Goal: Answer question/provide support: Ask a question

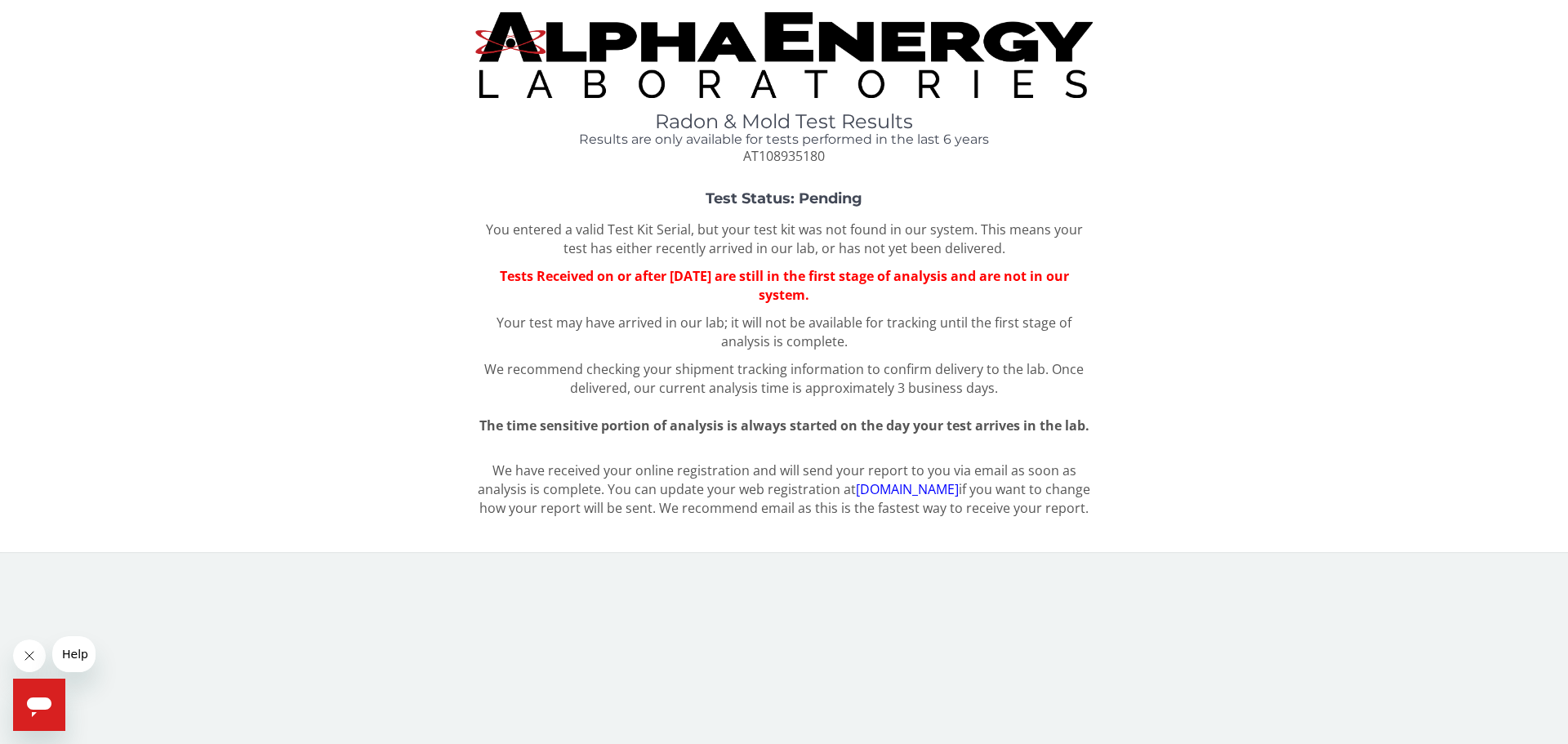
click at [80, 654] on span "Help" at bounding box center [74, 653] width 26 height 13
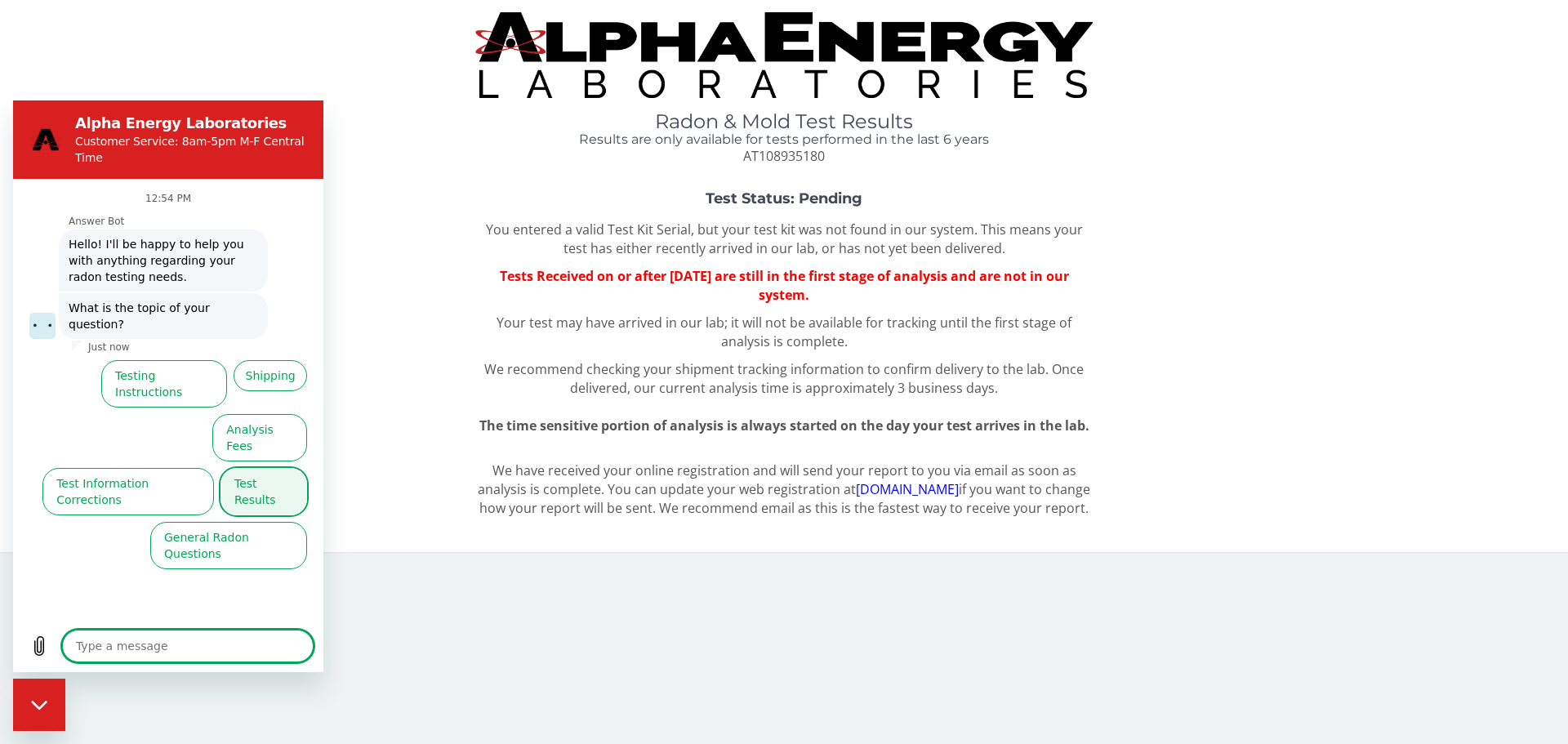
click at [285, 468] on button "Test Results" at bounding box center [263, 491] width 86 height 47
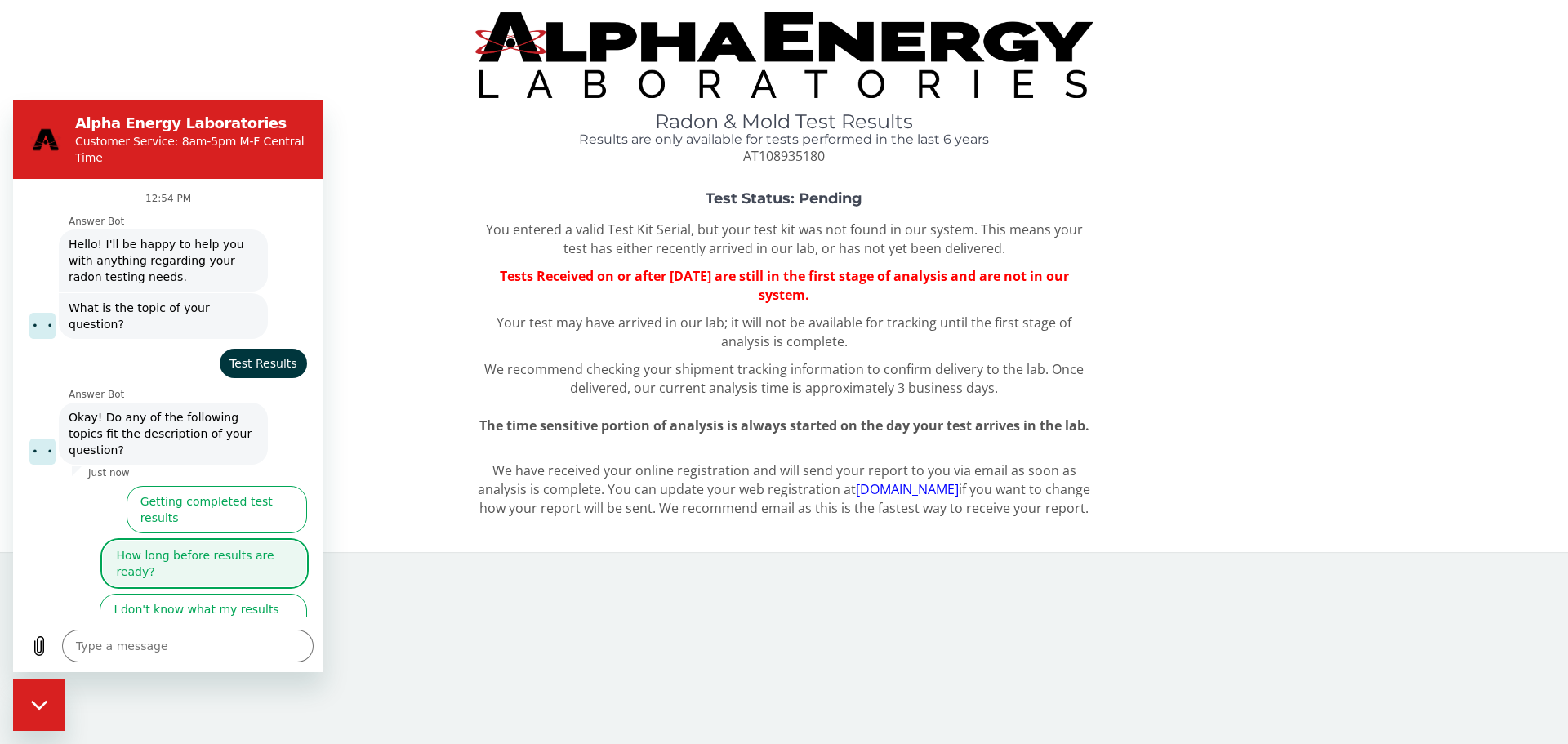
click at [214, 539] on button "How long before results are ready?" at bounding box center [204, 563] width 205 height 47
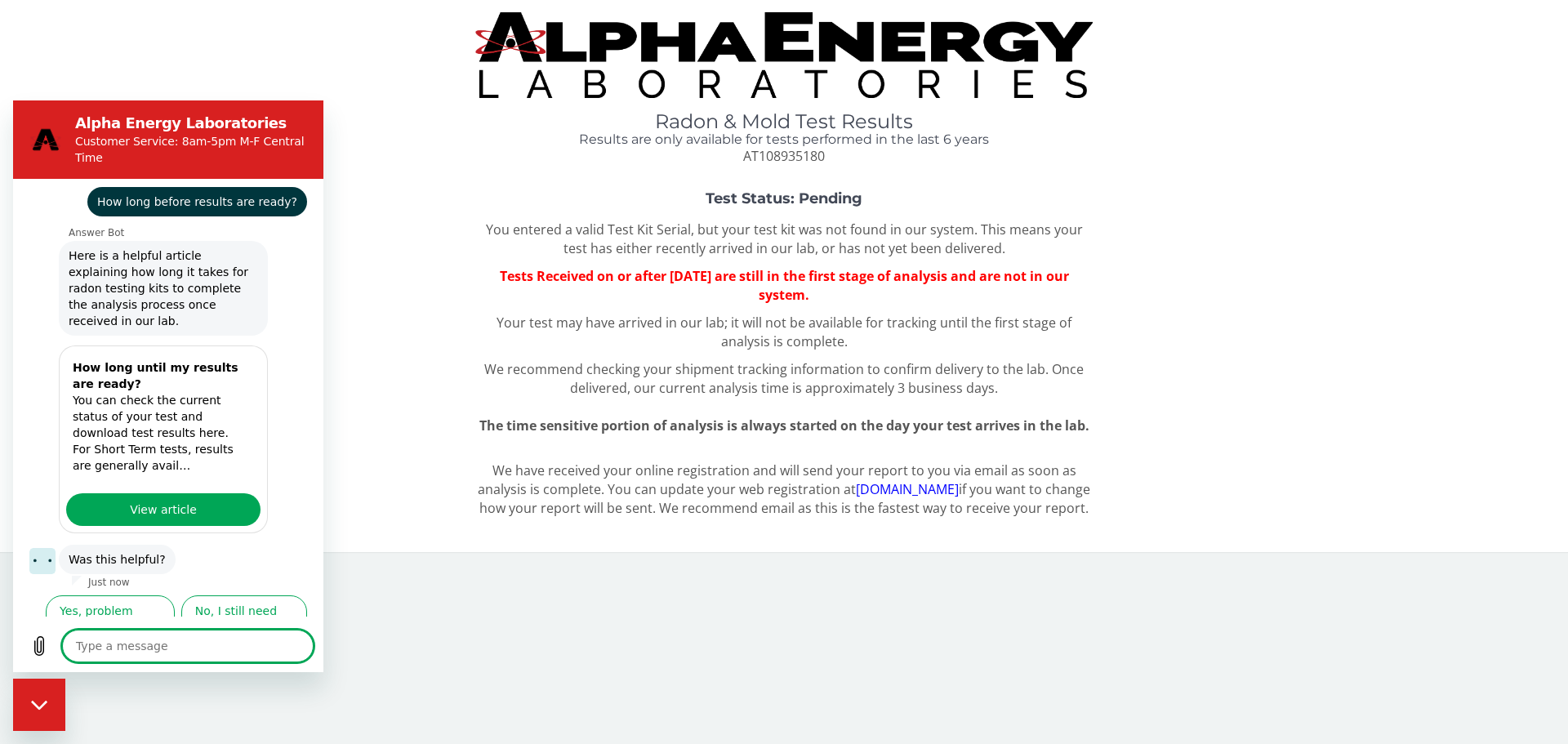
scroll to position [290, 0]
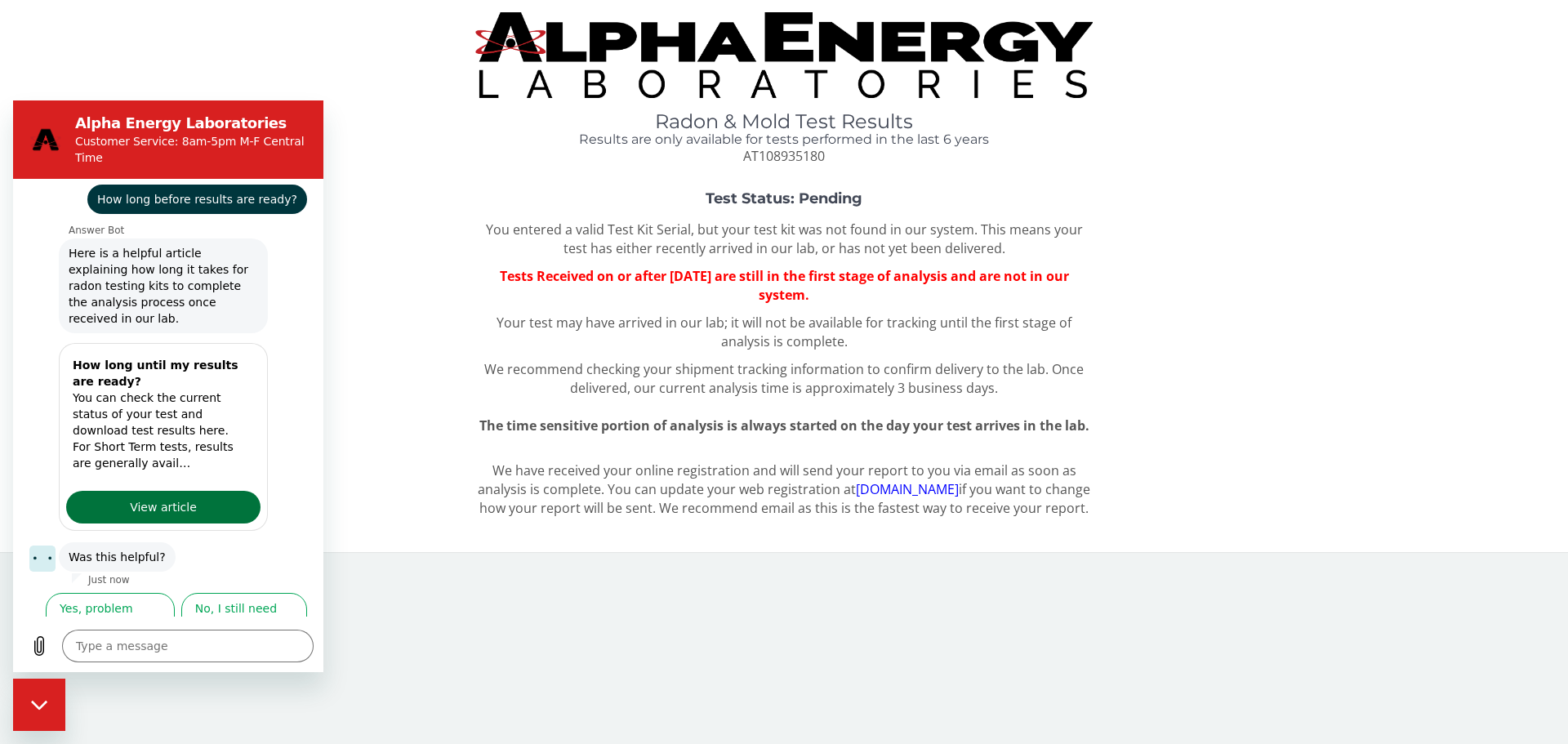
click at [229, 490] on link "View article" at bounding box center [164, 506] width 194 height 32
click at [258, 595] on button "No, I still need help" at bounding box center [244, 616] width 125 height 47
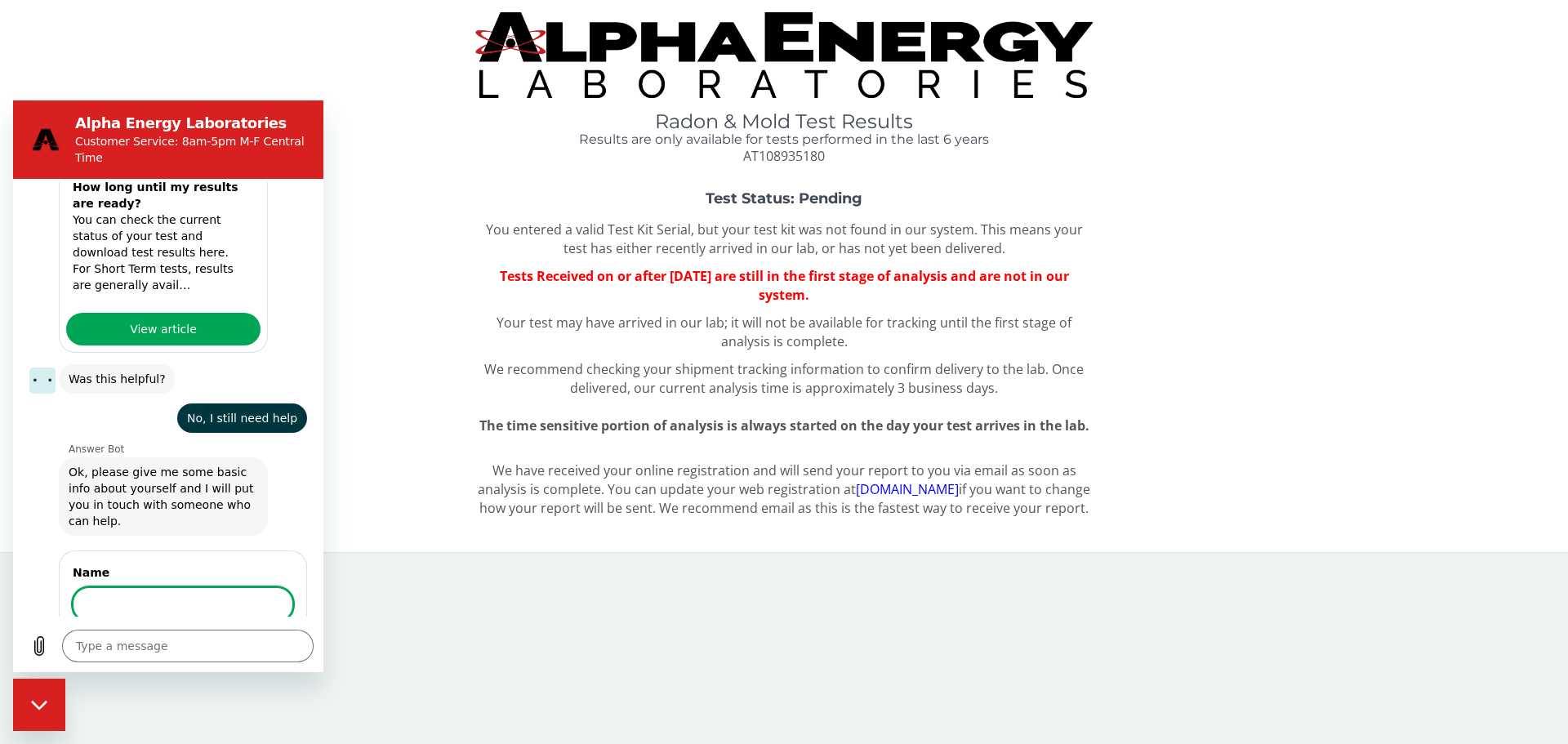
scroll to position [466, 0]
type textarea "x"
type input "[PERSON_NAME]"
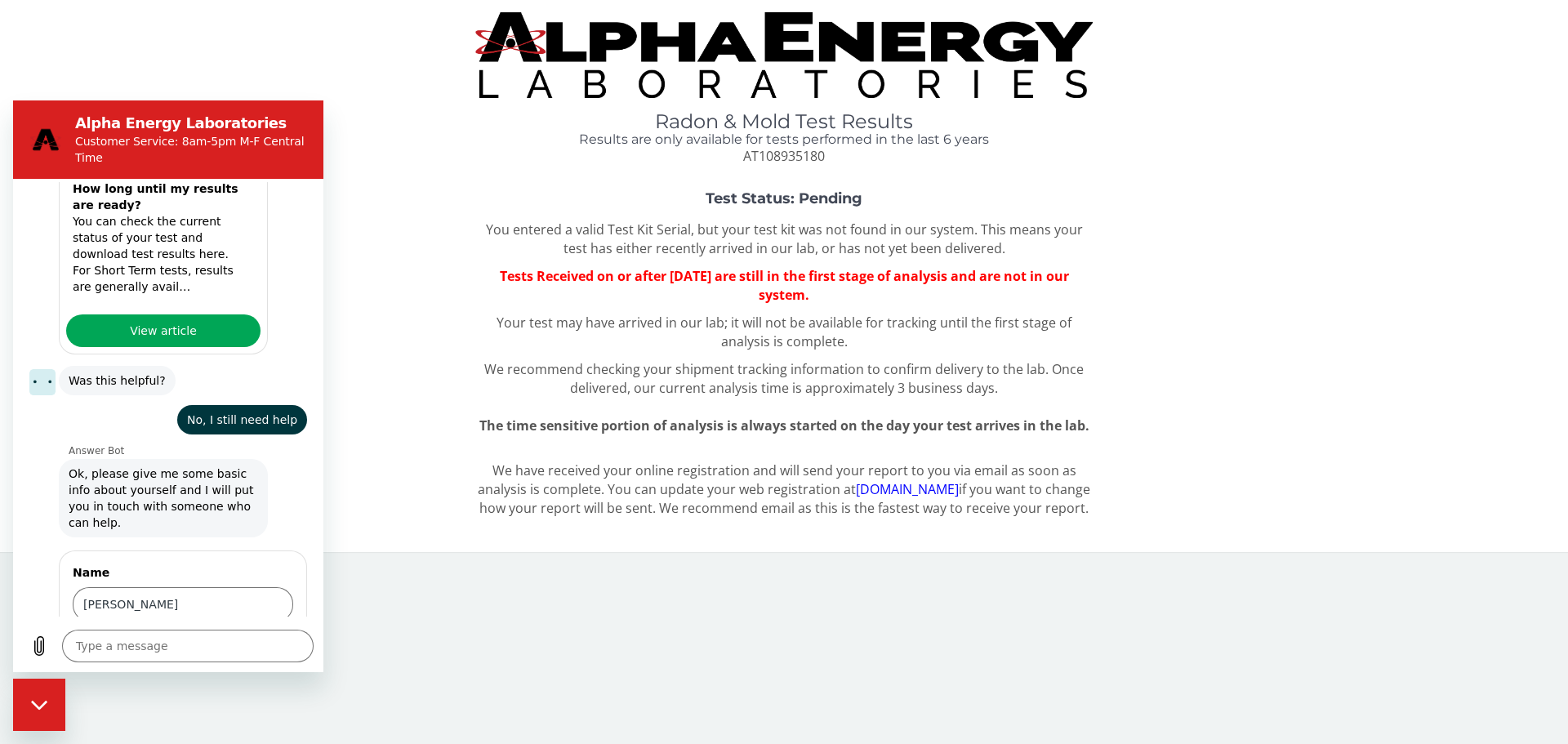
click at [253, 640] on span "Next" at bounding box center [266, 650] width 27 height 20
type textarea "x"
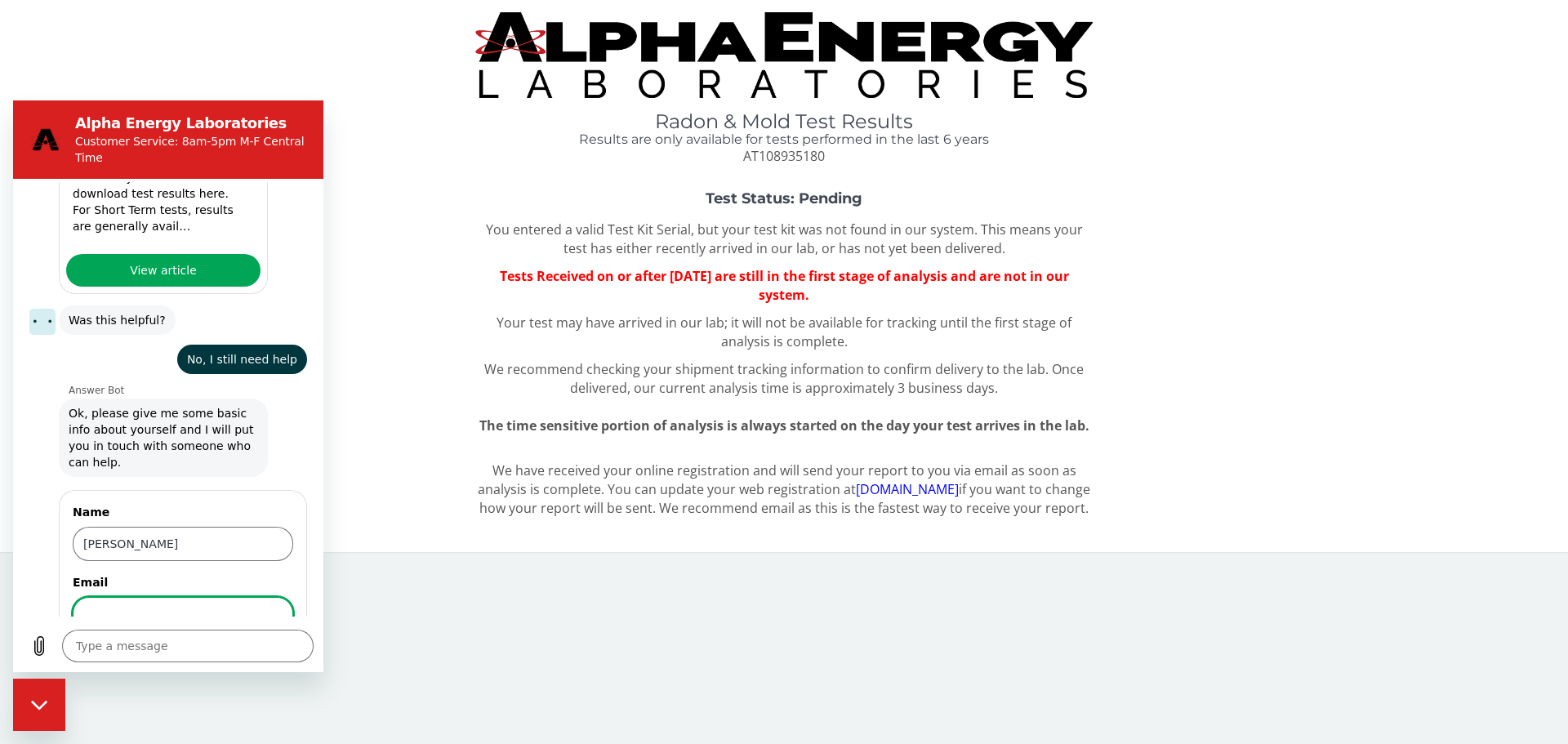
scroll to position [536, 0]
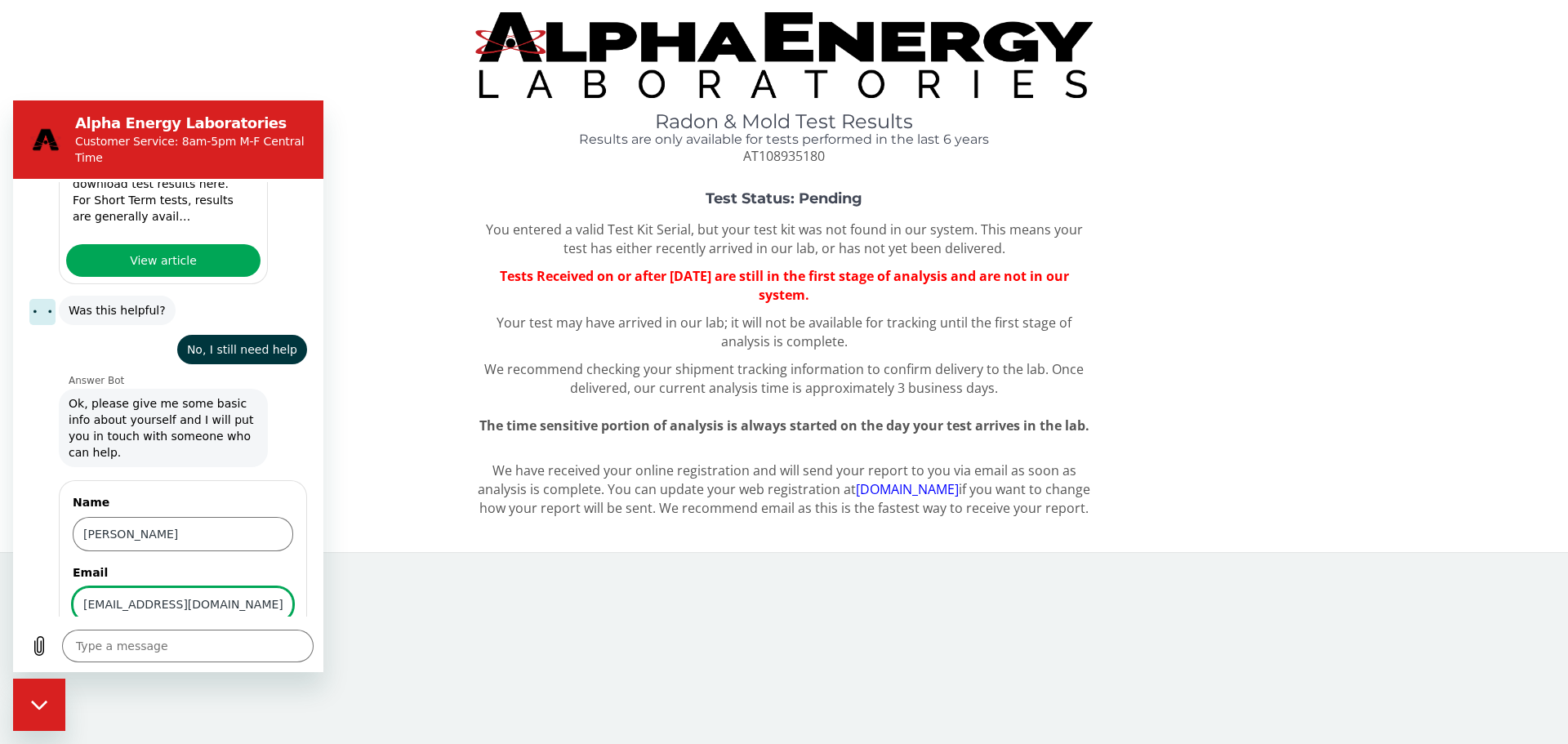
type input "[EMAIL_ADDRESS][DOMAIN_NAME]"
click at [238, 634] on button "Next" at bounding box center [265, 650] width 55 height 32
type textarea "x"
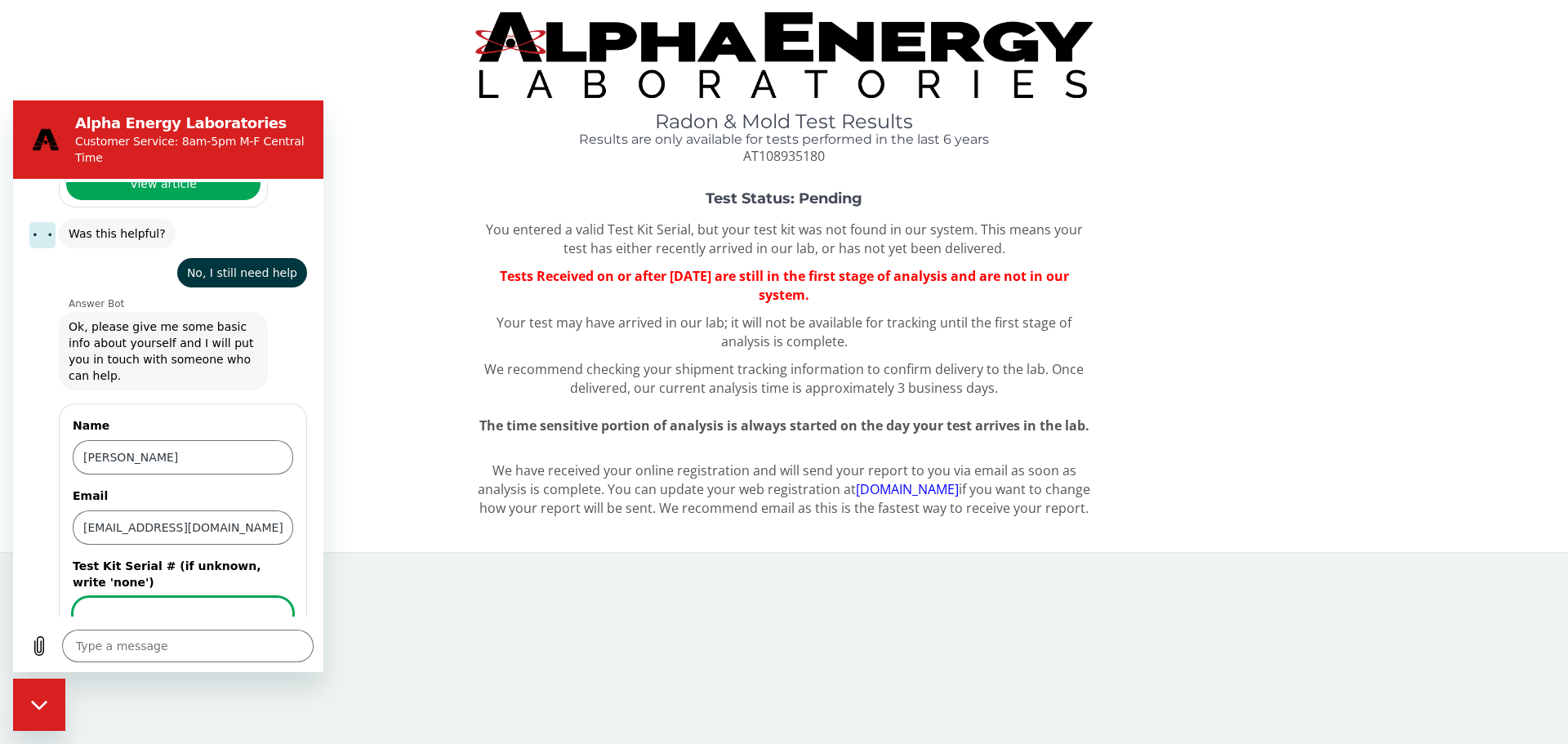
scroll to position [623, 0]
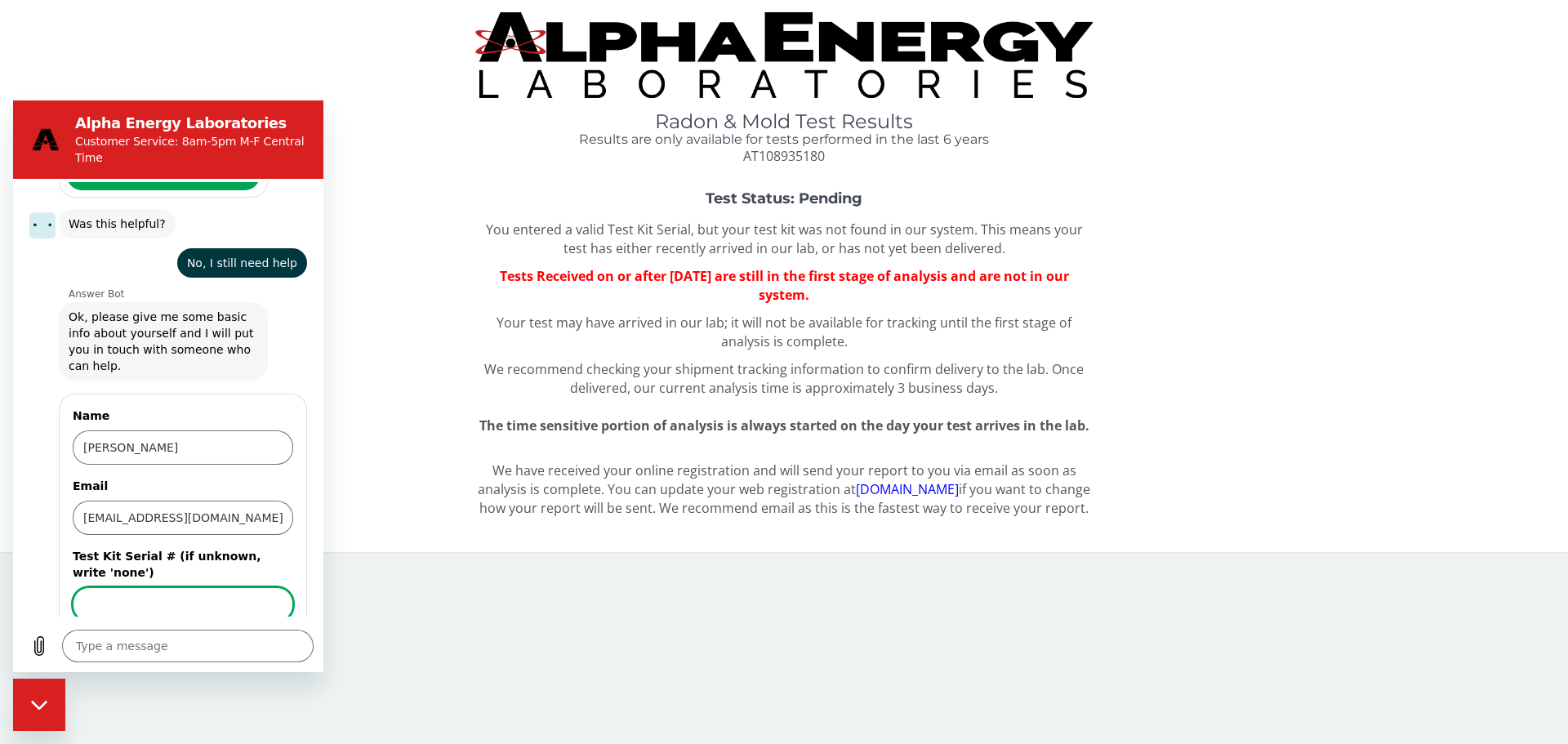
click at [140, 586] on input "Test Kit Serial # (if unknown, write 'none')" at bounding box center [182, 603] width 220 height 34
type input "AT108935180"
click at [254, 640] on span "Send" at bounding box center [264, 650] width 28 height 20
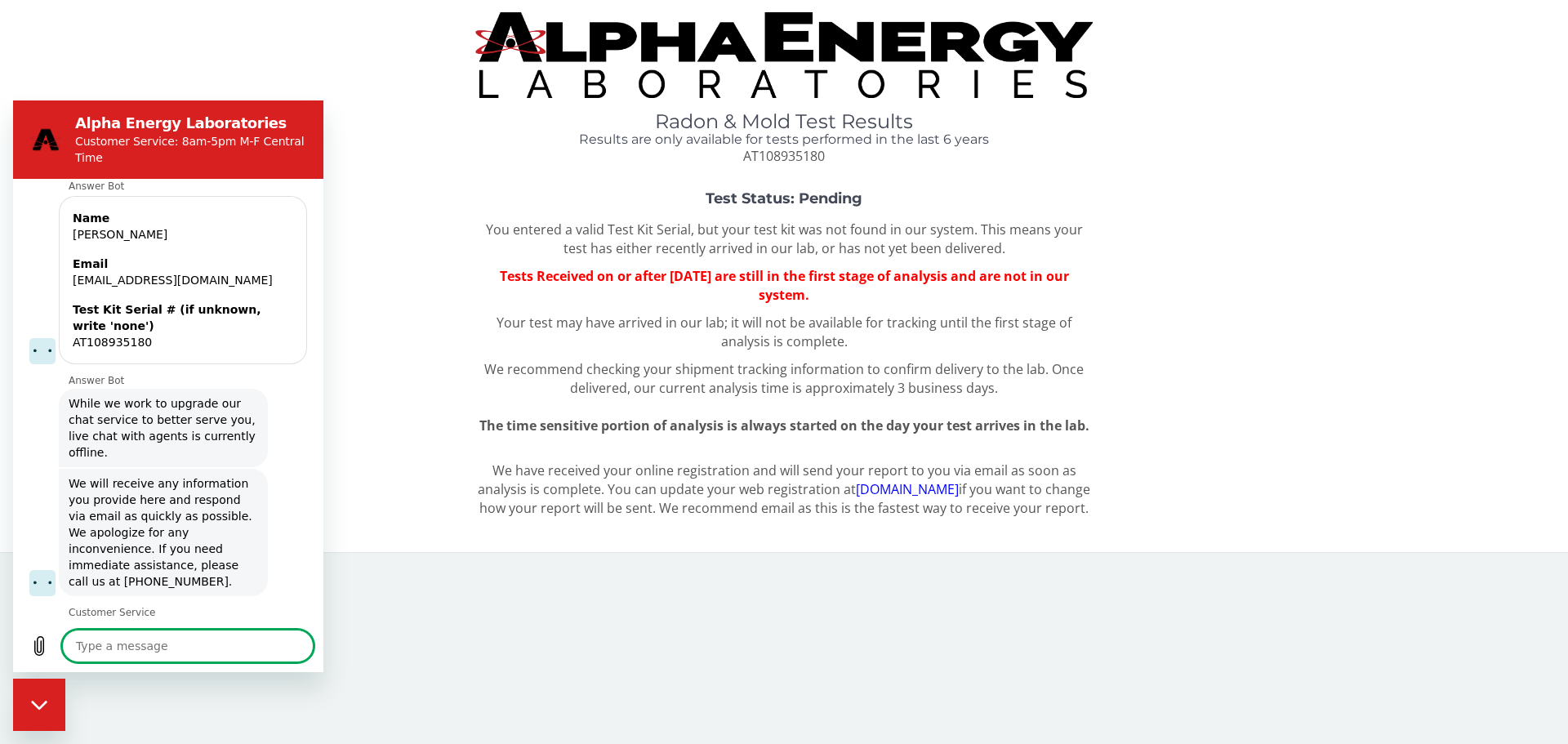
scroll to position [837, 0]
click at [131, 647] on textarea at bounding box center [187, 645] width 252 height 32
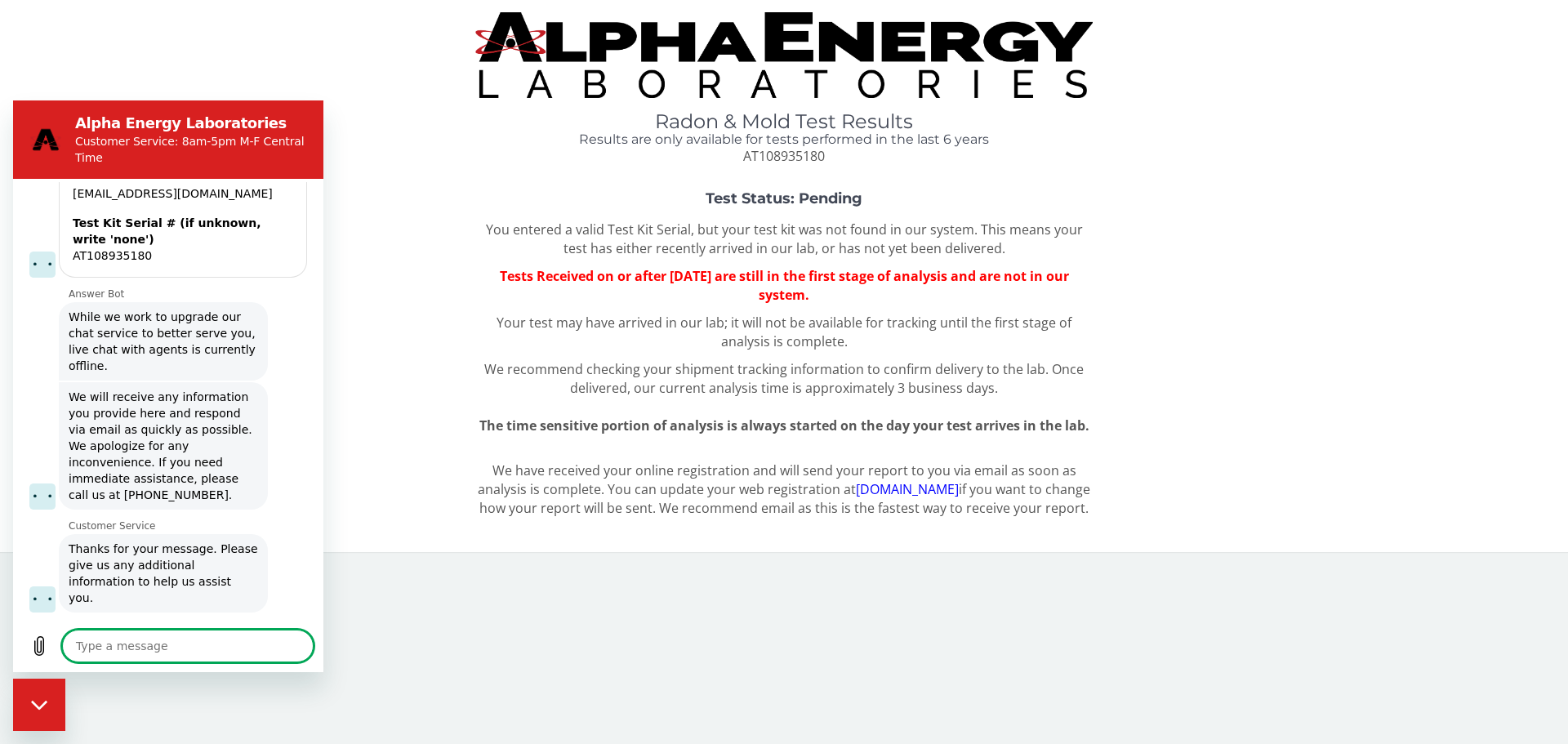
scroll to position [923, 0]
type textarea "x"
type textarea "M"
type textarea "x"
type textarea "My"
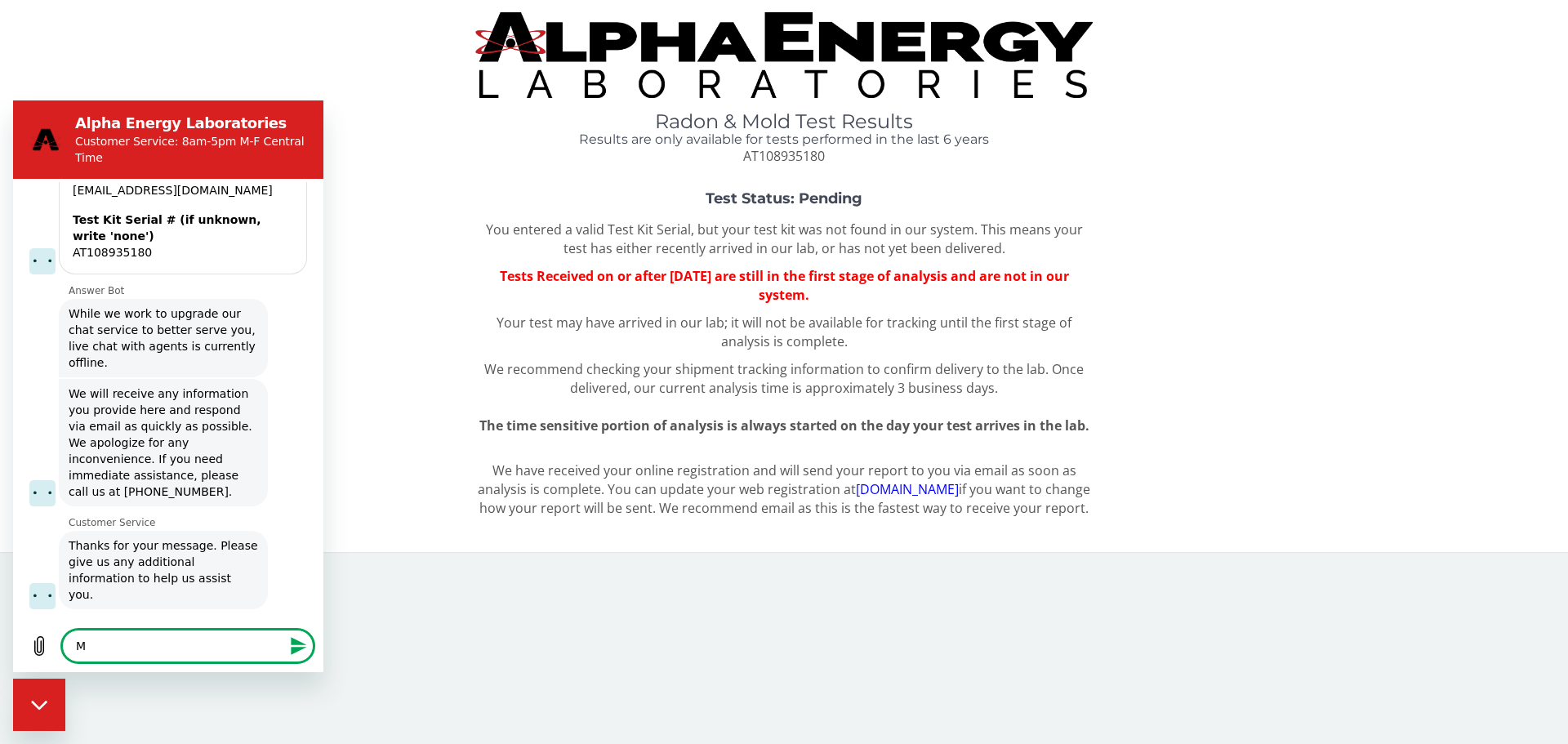
type textarea "x"
type textarea "My"
type textarea "x"
type textarea "My l"
type textarea "x"
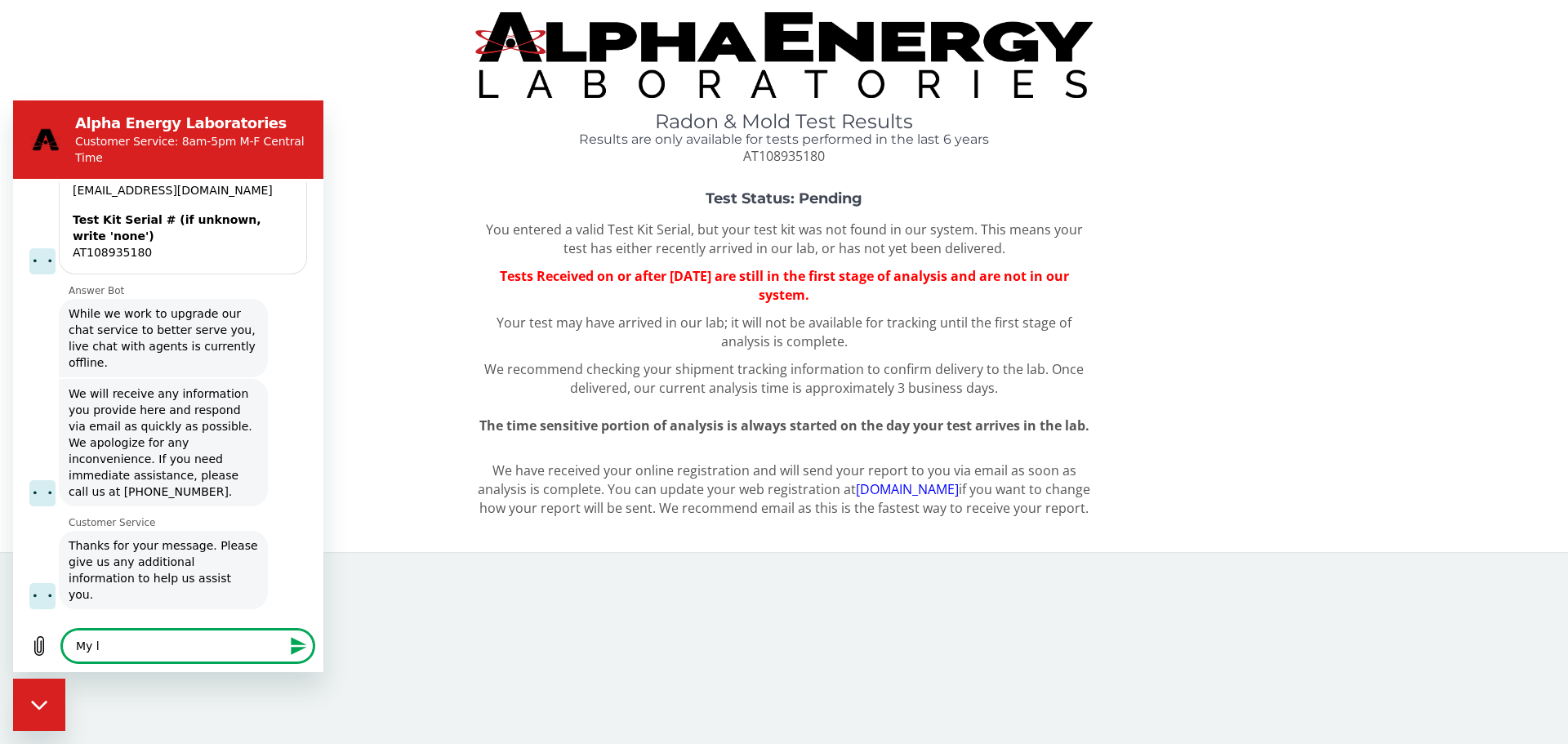
type textarea "My lo"
type textarea "x"
type textarea "My lon"
type textarea "x"
type textarea "My long"
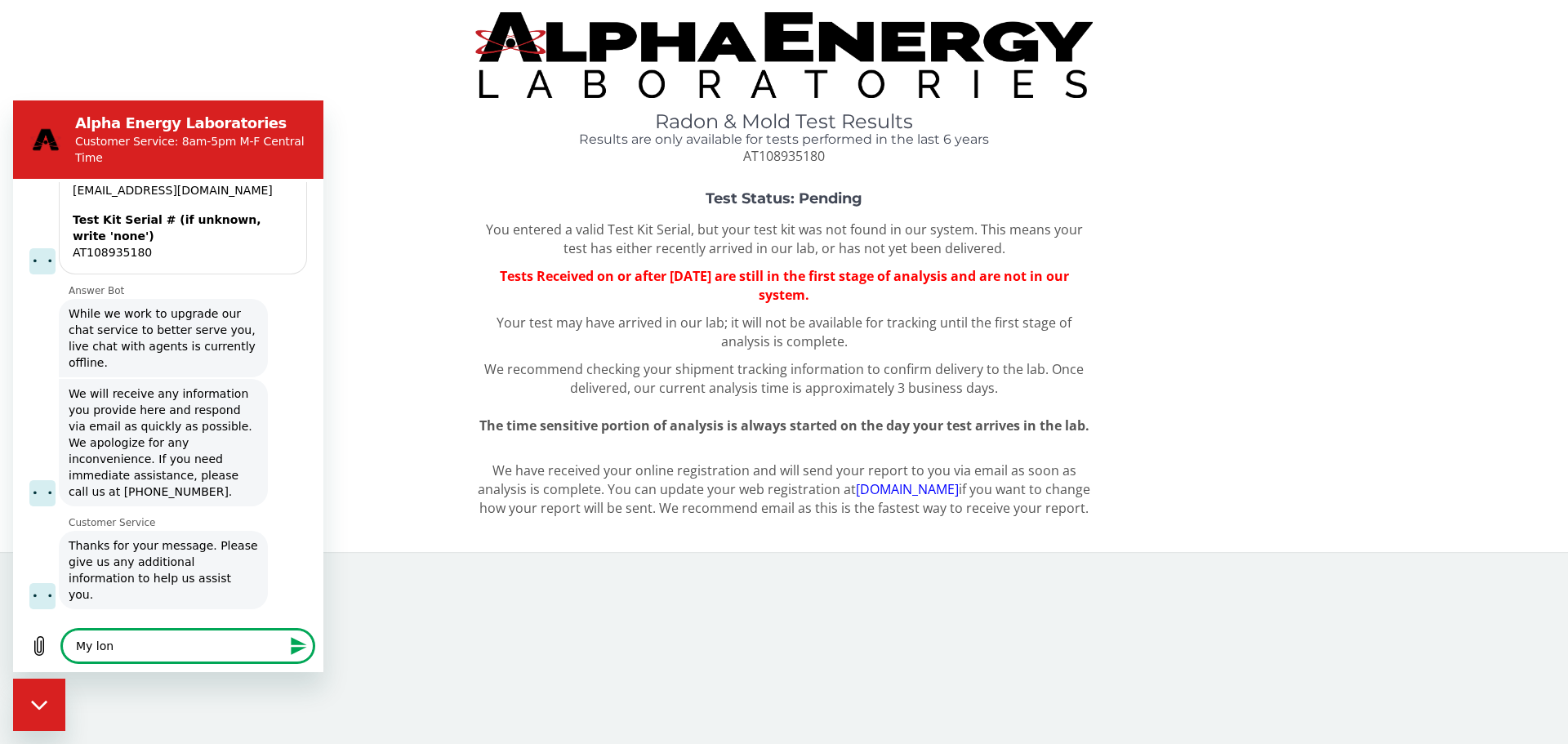
type textarea "x"
type textarea "My long-"
type textarea "x"
type textarea "My long-t"
type textarea "x"
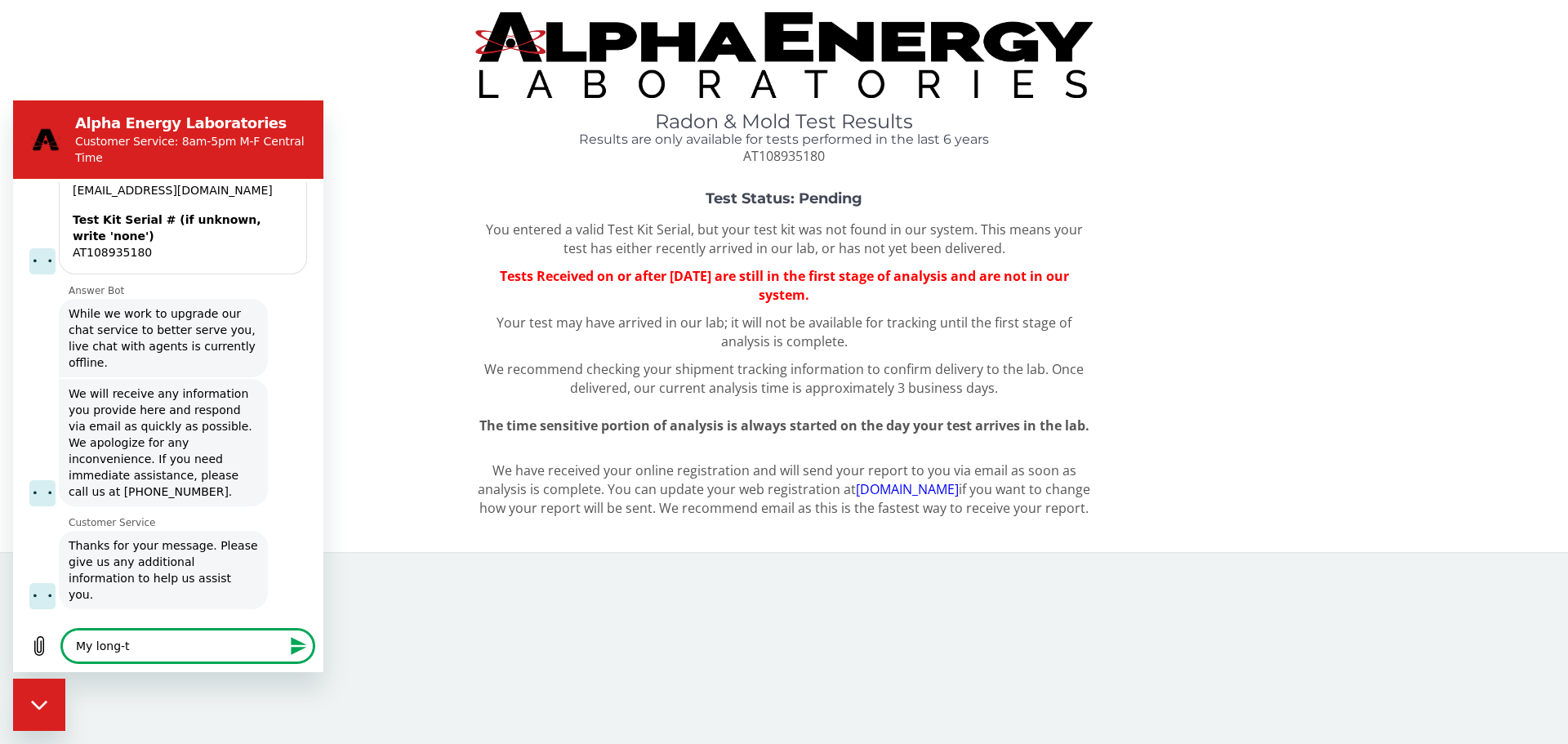
type textarea "My long-tt"
type textarea "x"
type textarea "My long-t"
type textarea "x"
type textarea "My long-te"
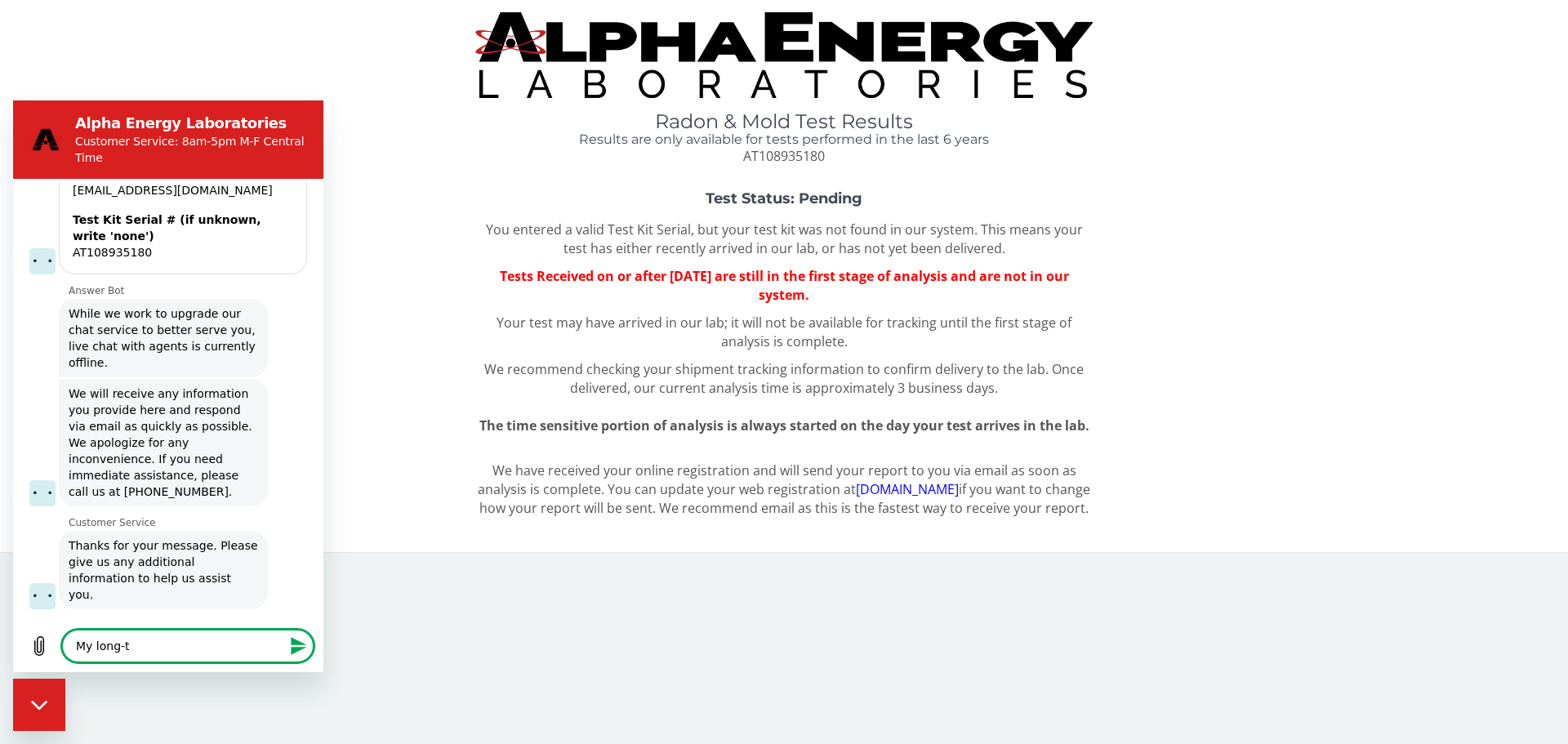
type textarea "x"
type textarea "My long-ter"
type textarea "x"
type textarea "My long-term"
type textarea "x"
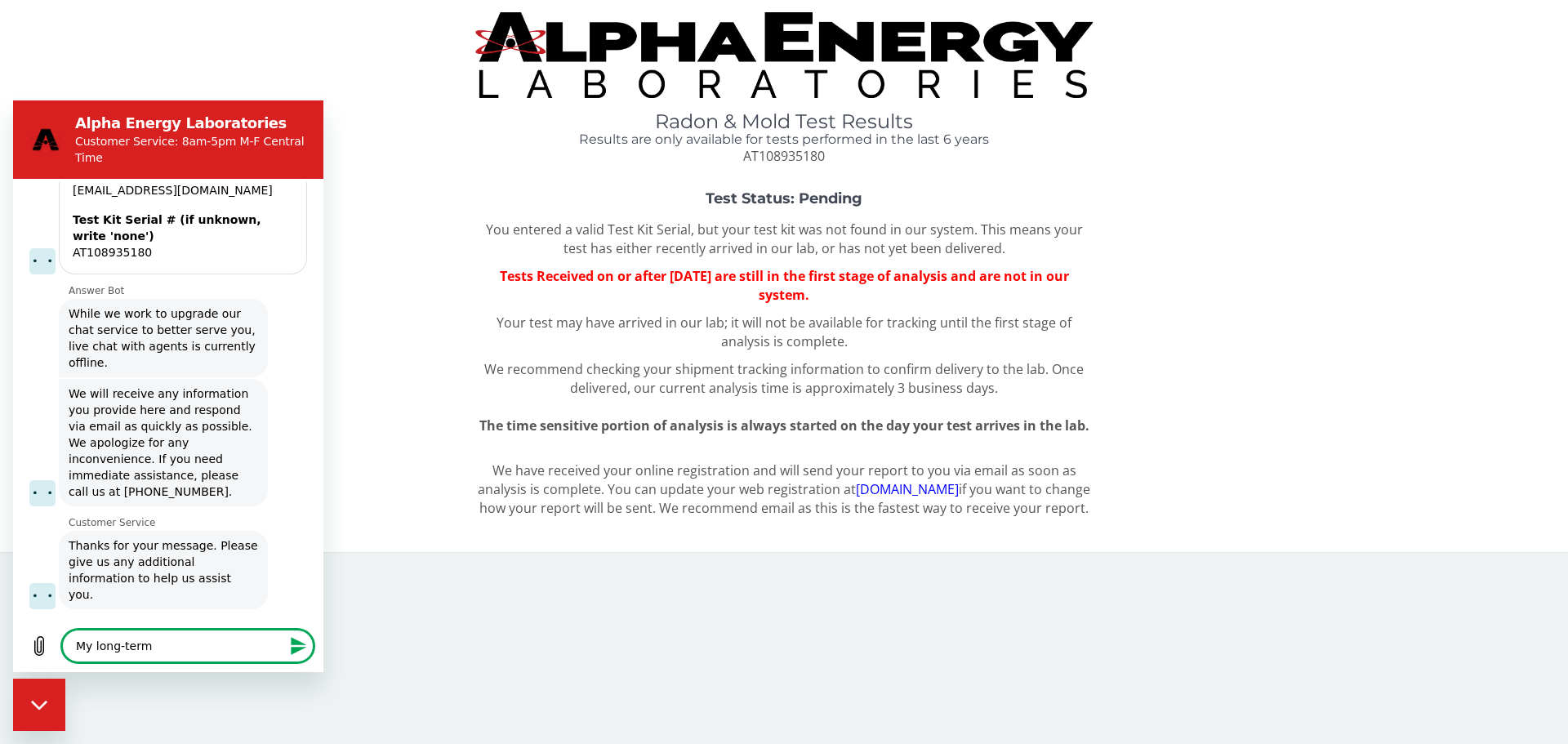
type textarea "My long-term"
type textarea "x"
type textarea "My long-term t"
type textarea "x"
type textarea "My long-term"
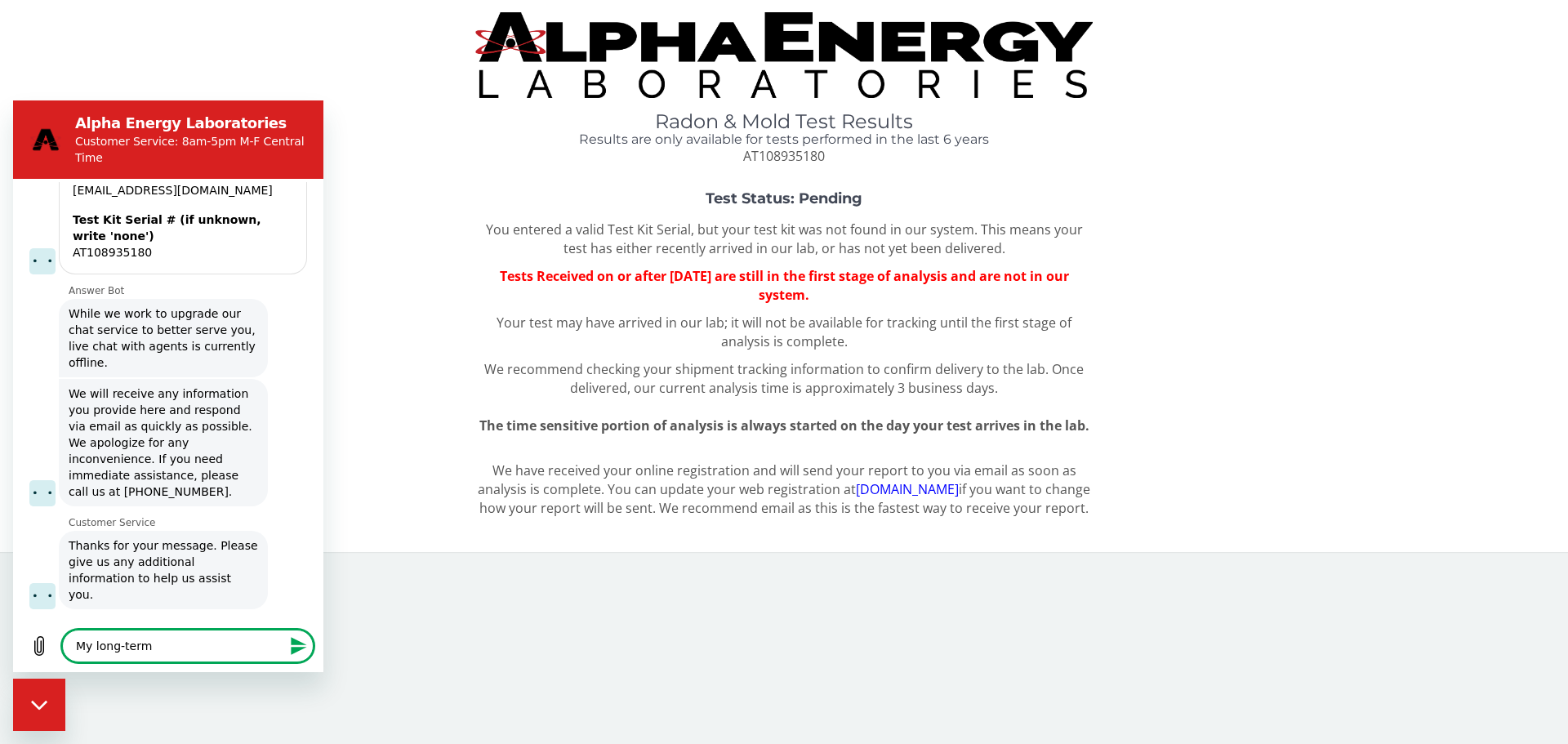
type textarea "x"
type textarea "My long-term r"
type textarea "x"
type textarea "My long-term ra"
type textarea "x"
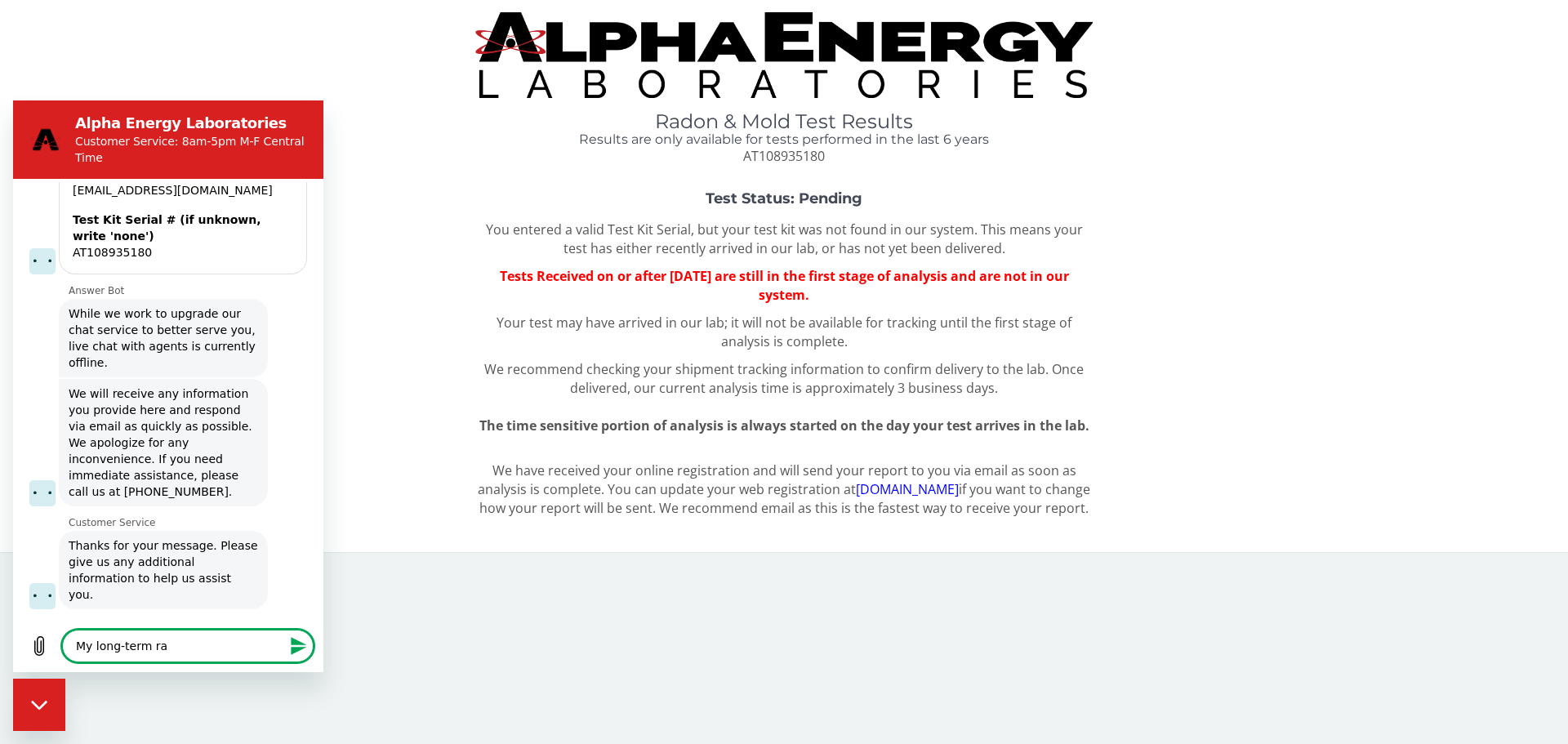
type textarea "My long-term rad"
type textarea "x"
type textarea "My long-term rado"
type textarea "x"
type textarea "My long-term rado"
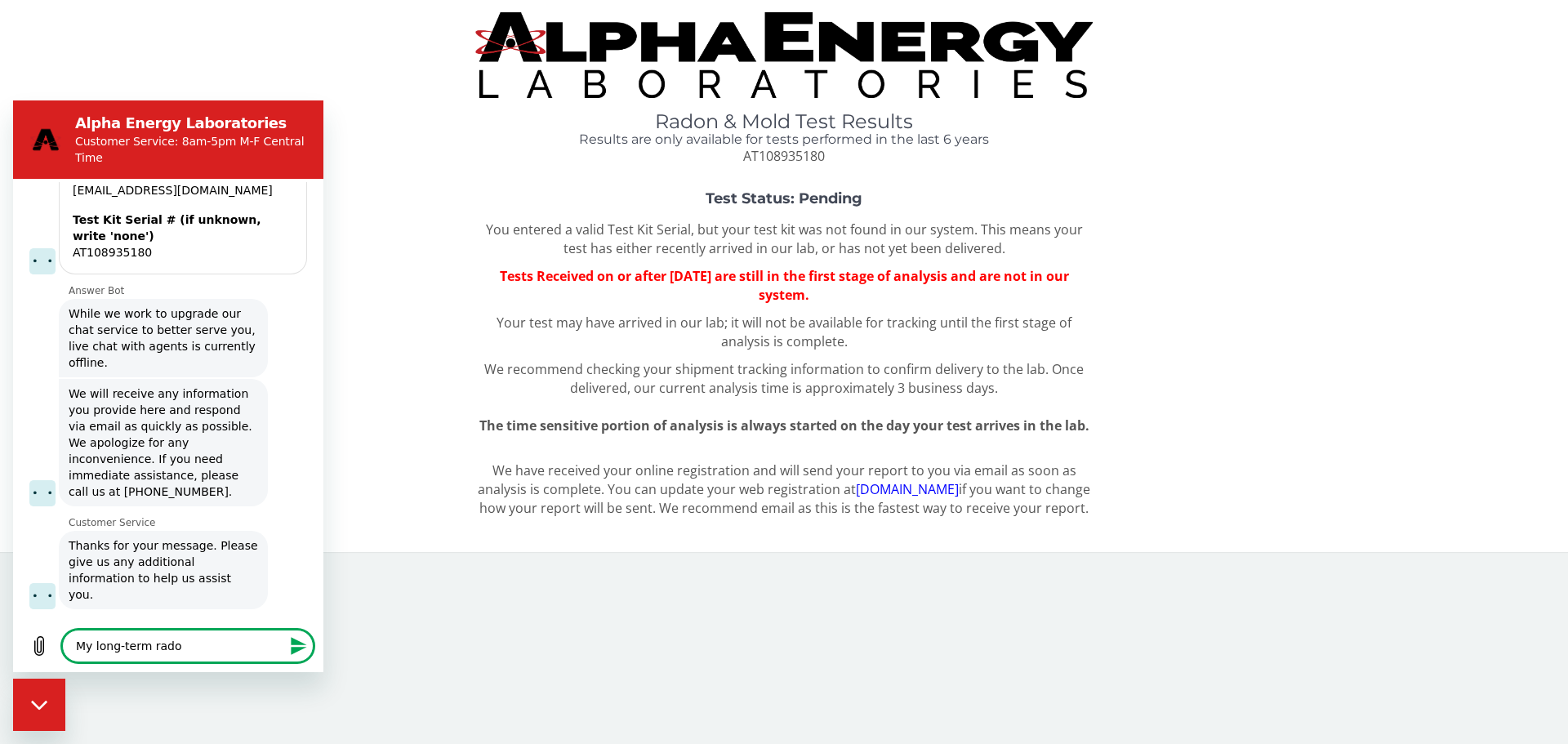
type textarea "x"
type textarea "My long-term rado t"
type textarea "x"
type textarea "My long-term rado te"
type textarea "x"
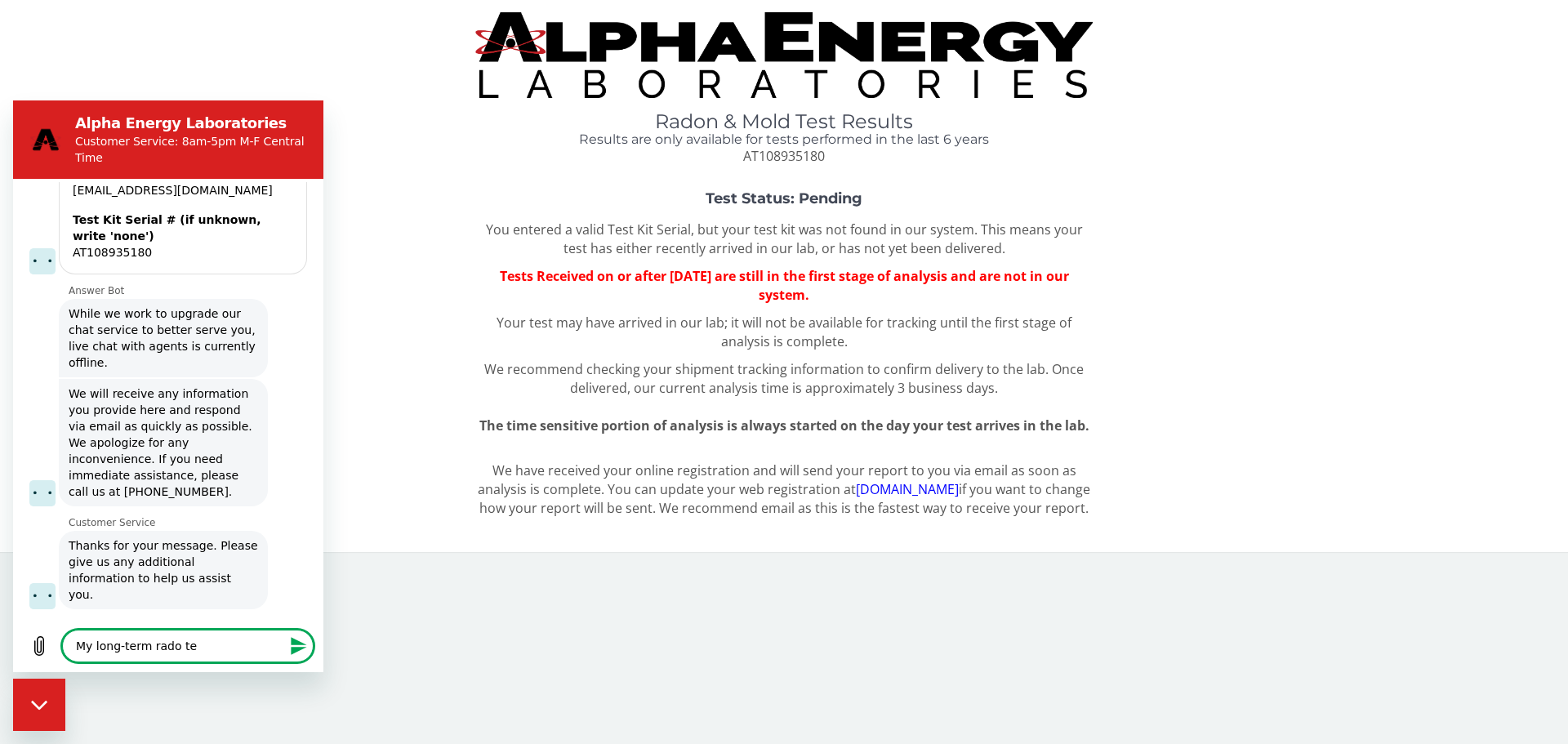
type textarea "My long-term [PERSON_NAME]"
type textarea "x"
type textarea "My long-term rado test"
type textarea "x"
type textarea "My long-term rado test"
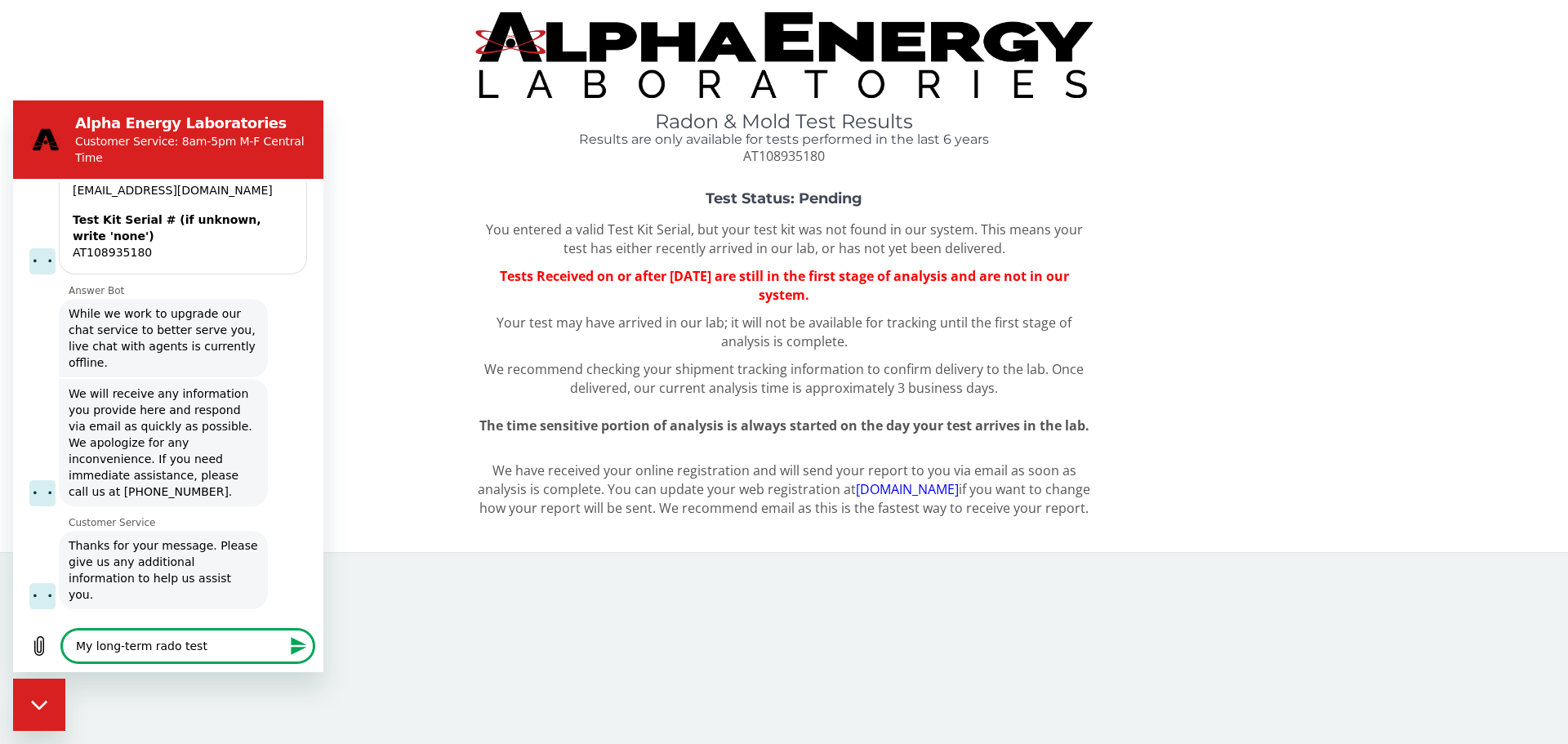
type textarea "x"
type textarea "My long-term rado test"
type textarea "x"
type textarea "My long-term [PERSON_NAME]"
type textarea "x"
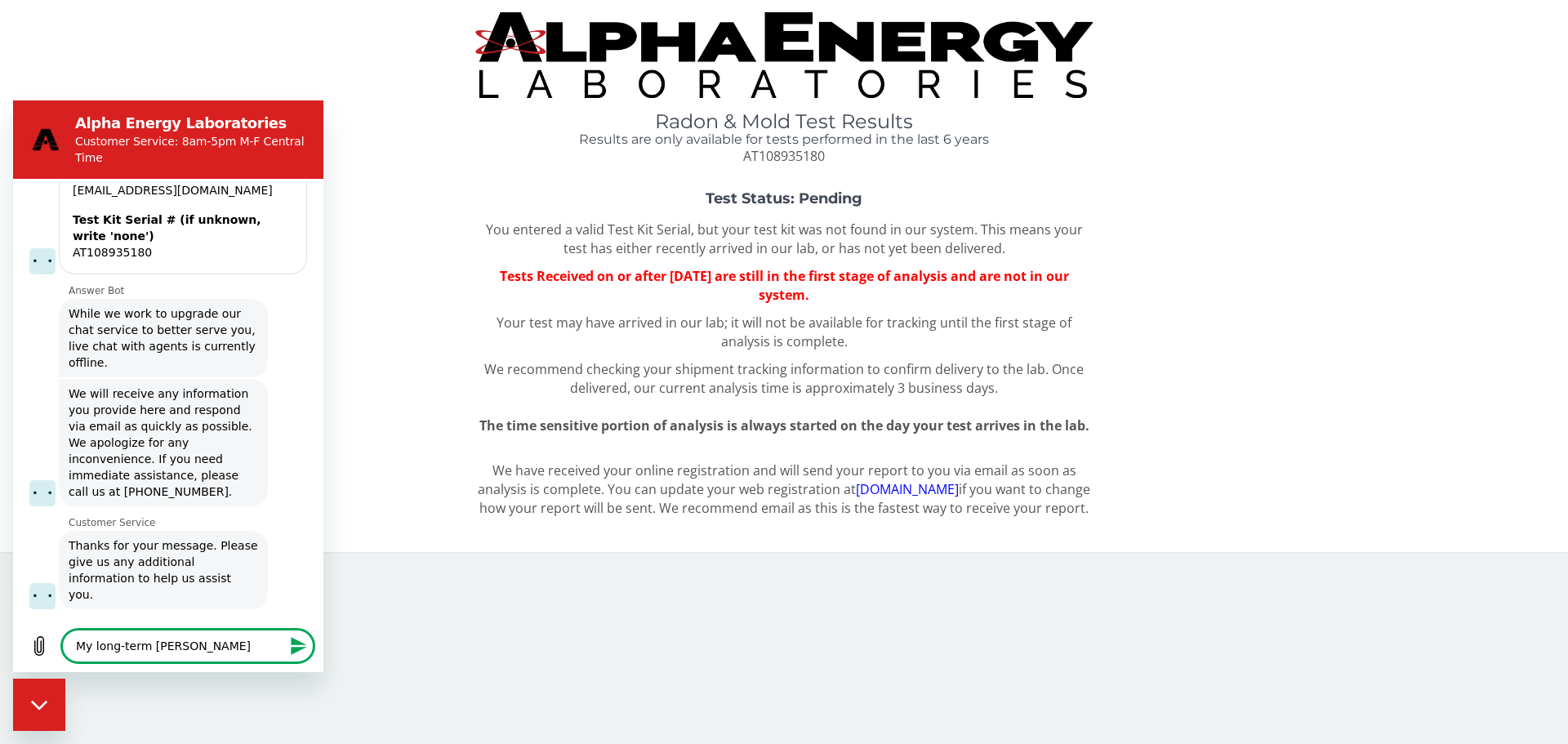
type textarea "My long-term rado te"
type textarea "x"
type textarea "My long-term rado t"
type textarea "x"
type textarea "My long-term rado"
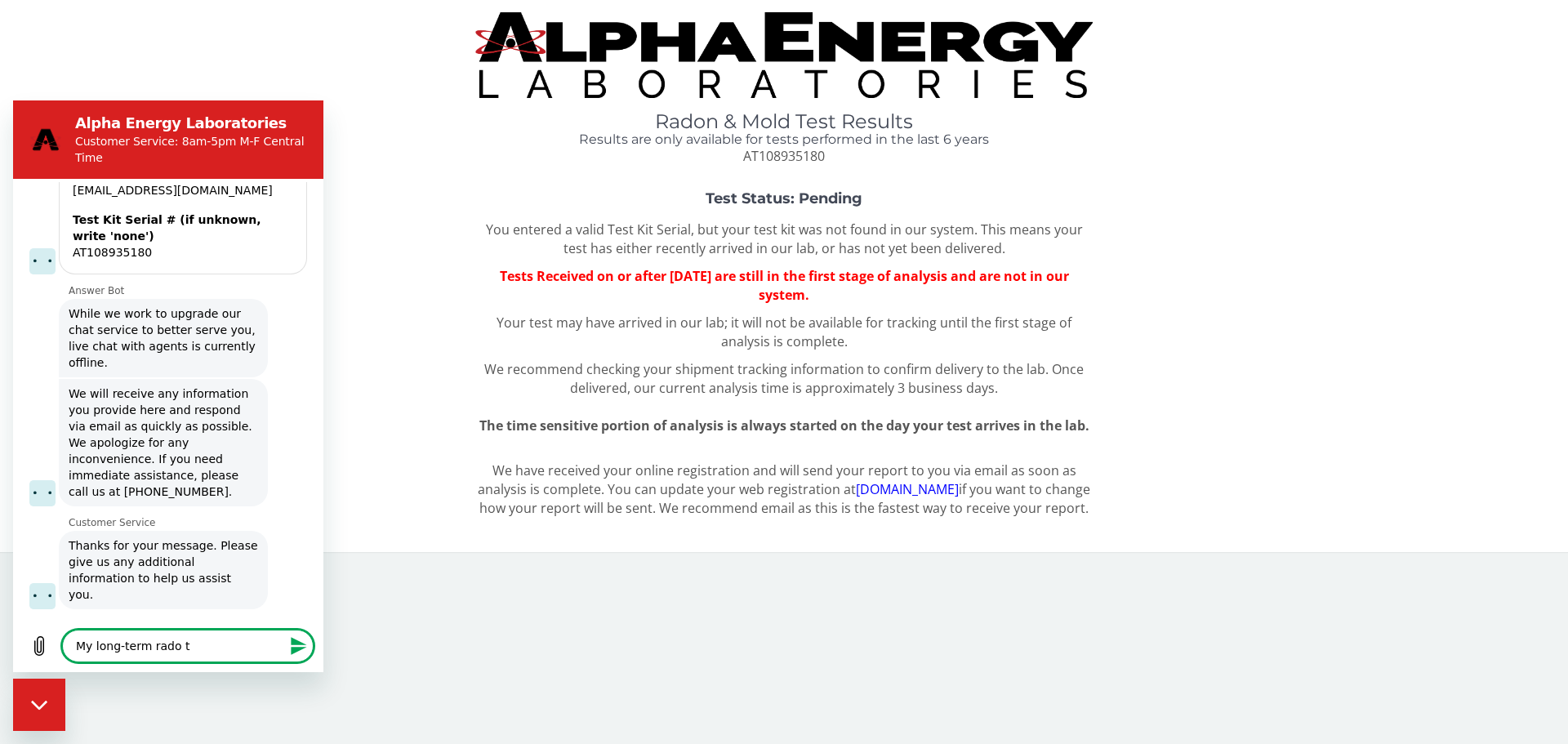
type textarea "x"
type textarea "My long-term rado"
type textarea "x"
type textarea "My long-term radon"
type textarea "x"
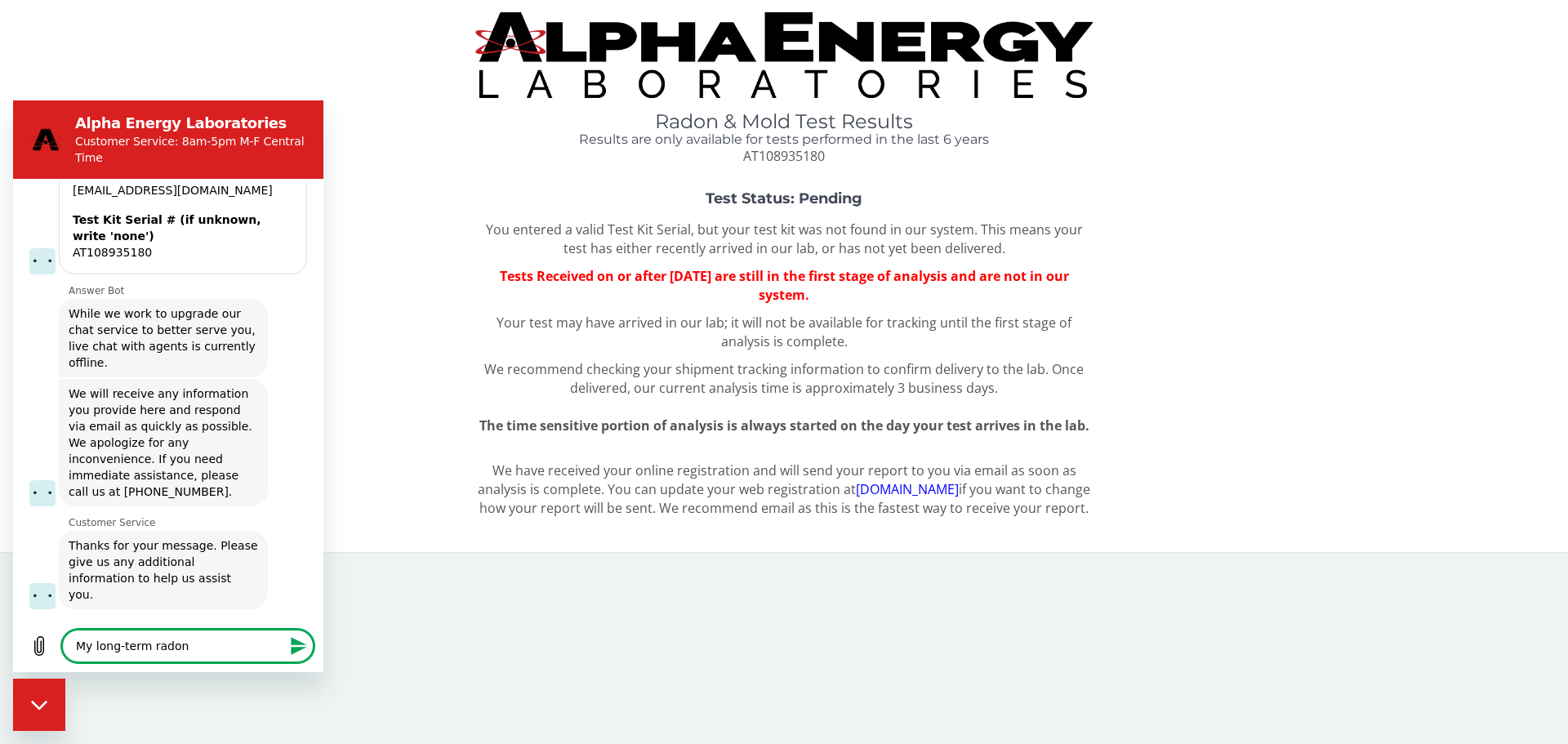
type textarea "My long-term radon"
type textarea "x"
type textarea "My long-term radon t"
type textarea "x"
type textarea "My long-term radon te"
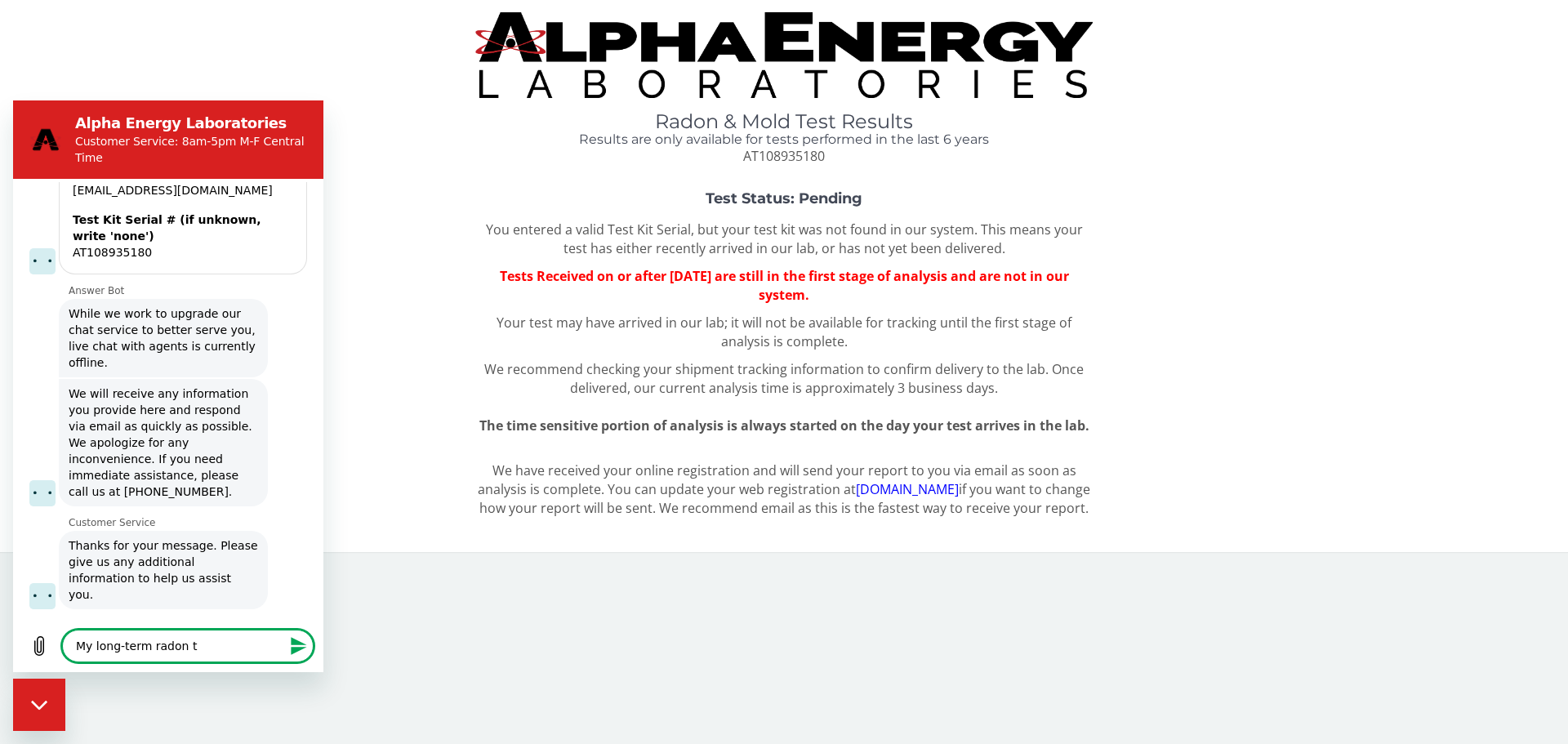
type textarea "x"
type textarea "My long-term [PERSON_NAME]"
type textarea "x"
type textarea "My long-term radon test"
type textarea "x"
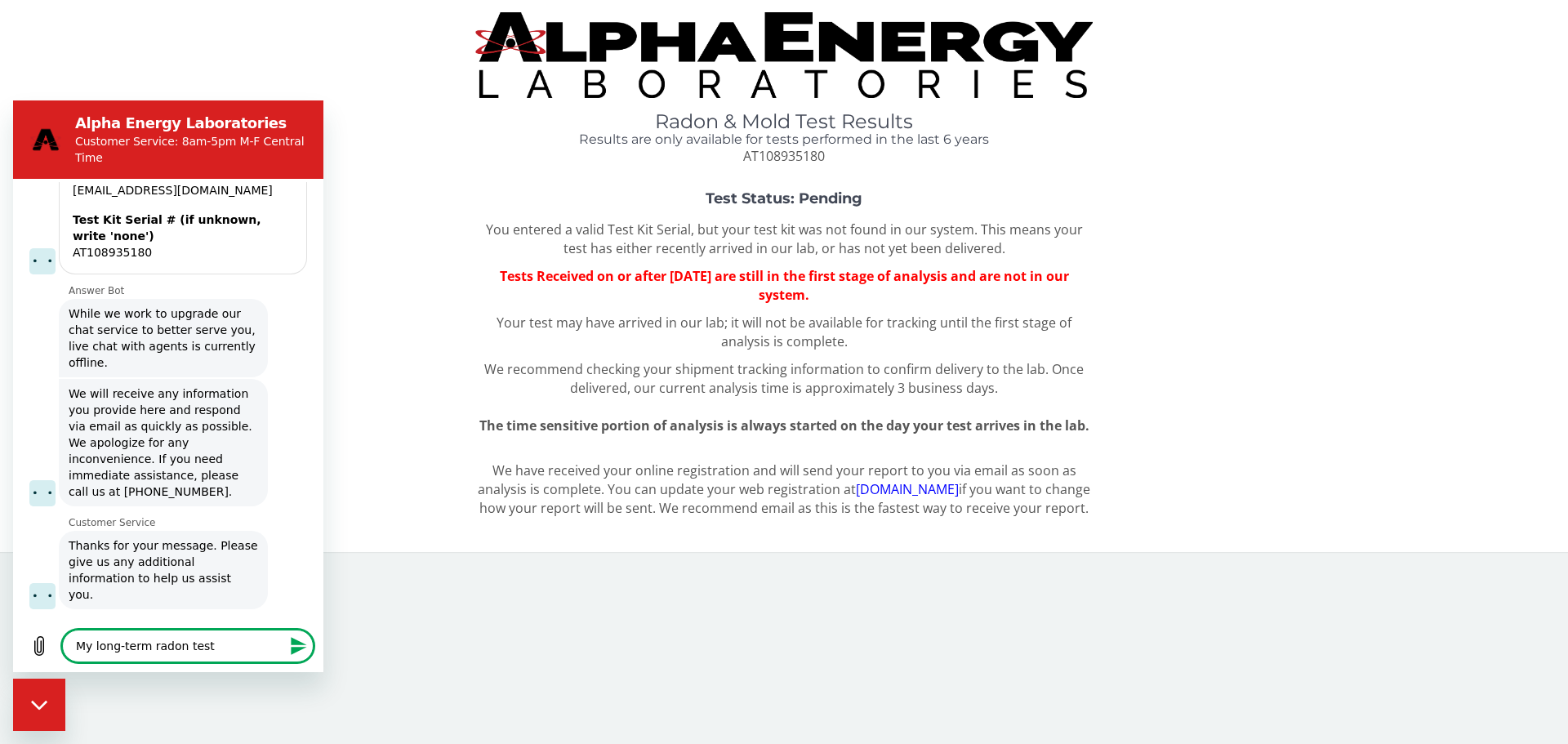
type textarea "My long-term radon test"
type textarea "x"
type textarea "My long-term radon test w"
type textarea "x"
type textarea "My long-term radon test wa"
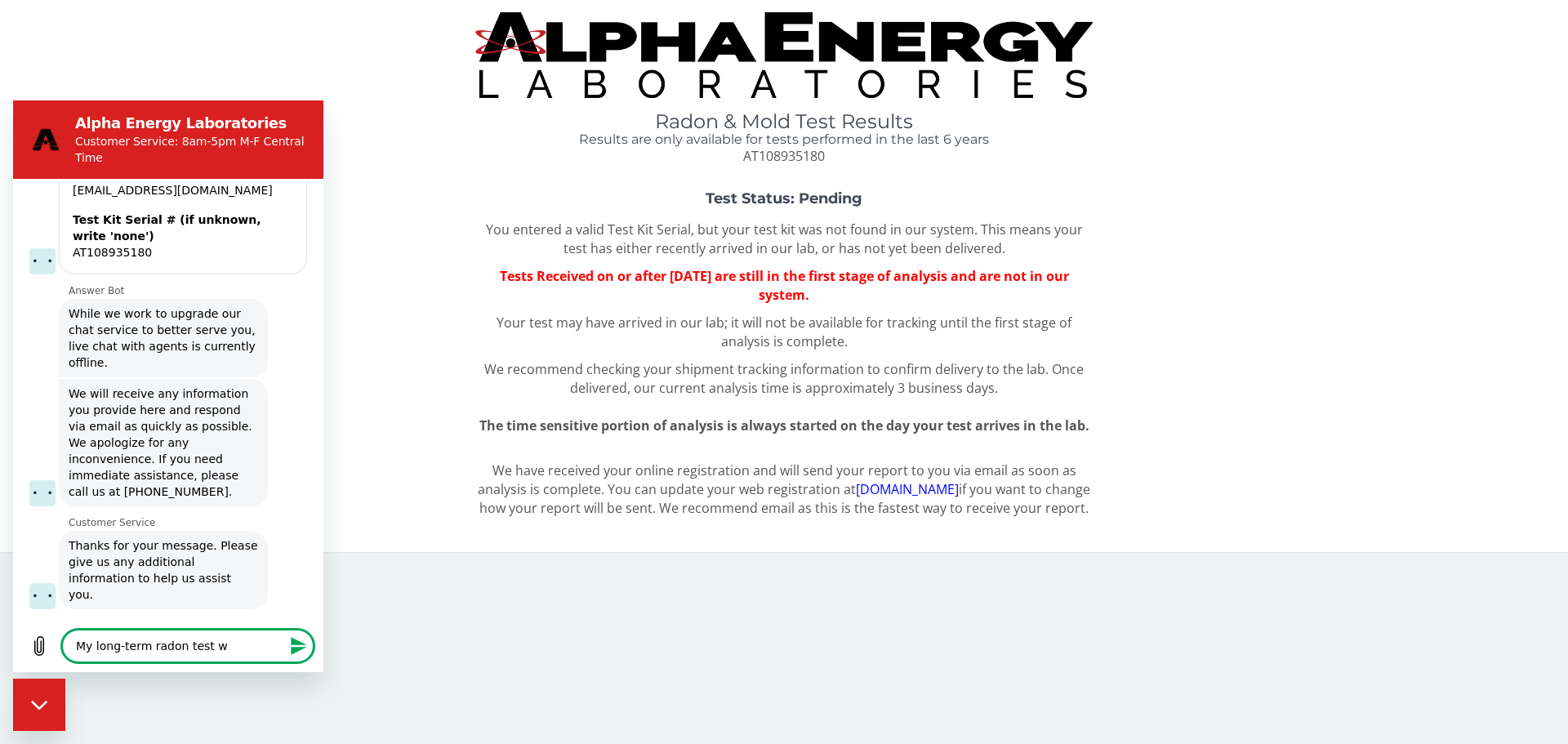
type textarea "x"
type textarea "My long-term radon test was"
type textarea "x"
type textarea "My long-term radon test was"
type textarea "x"
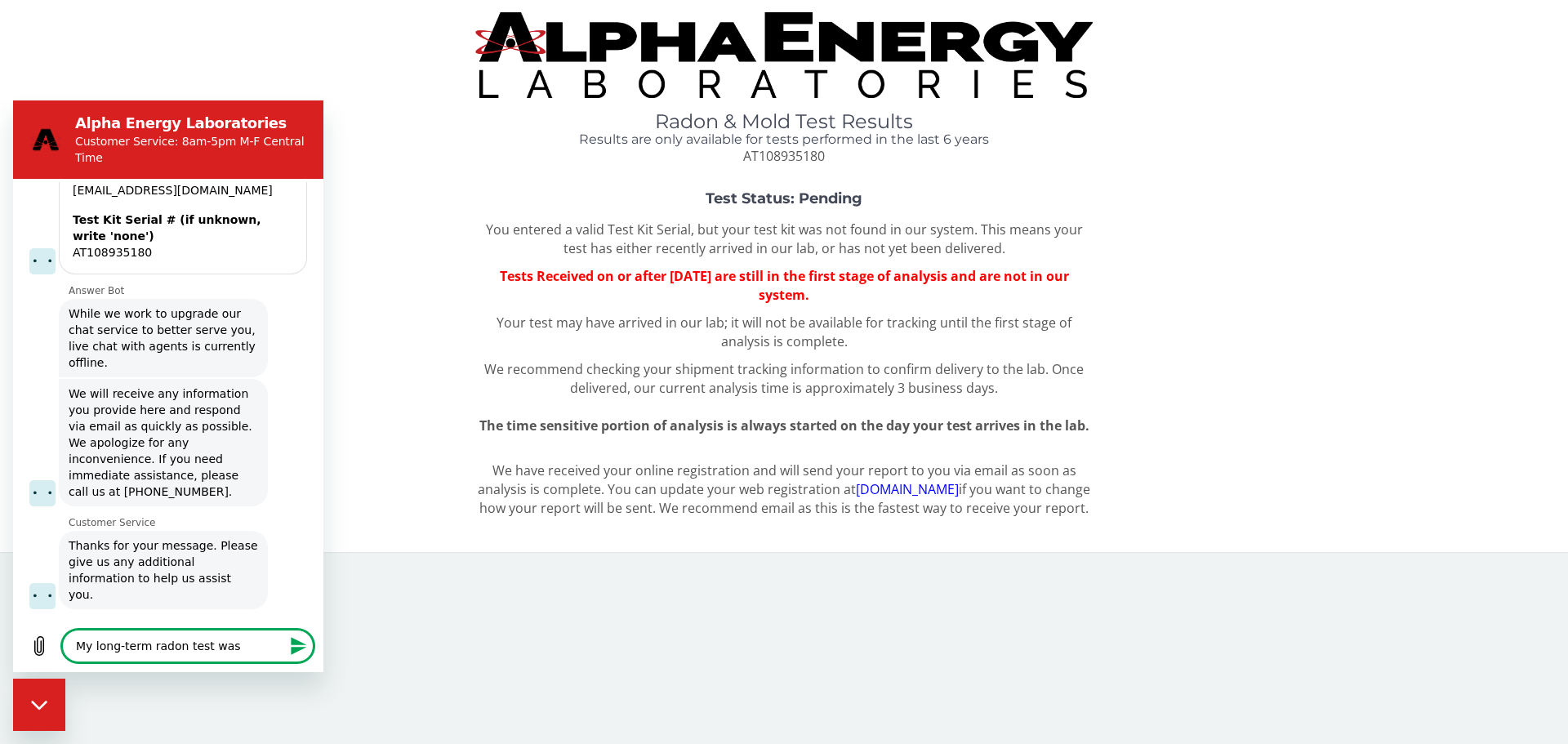
type textarea "My long-term radon test was m"
type textarea "x"
type textarea "My long-term radon test was ma"
type textarea "x"
type textarea "My long-term radon test was mai"
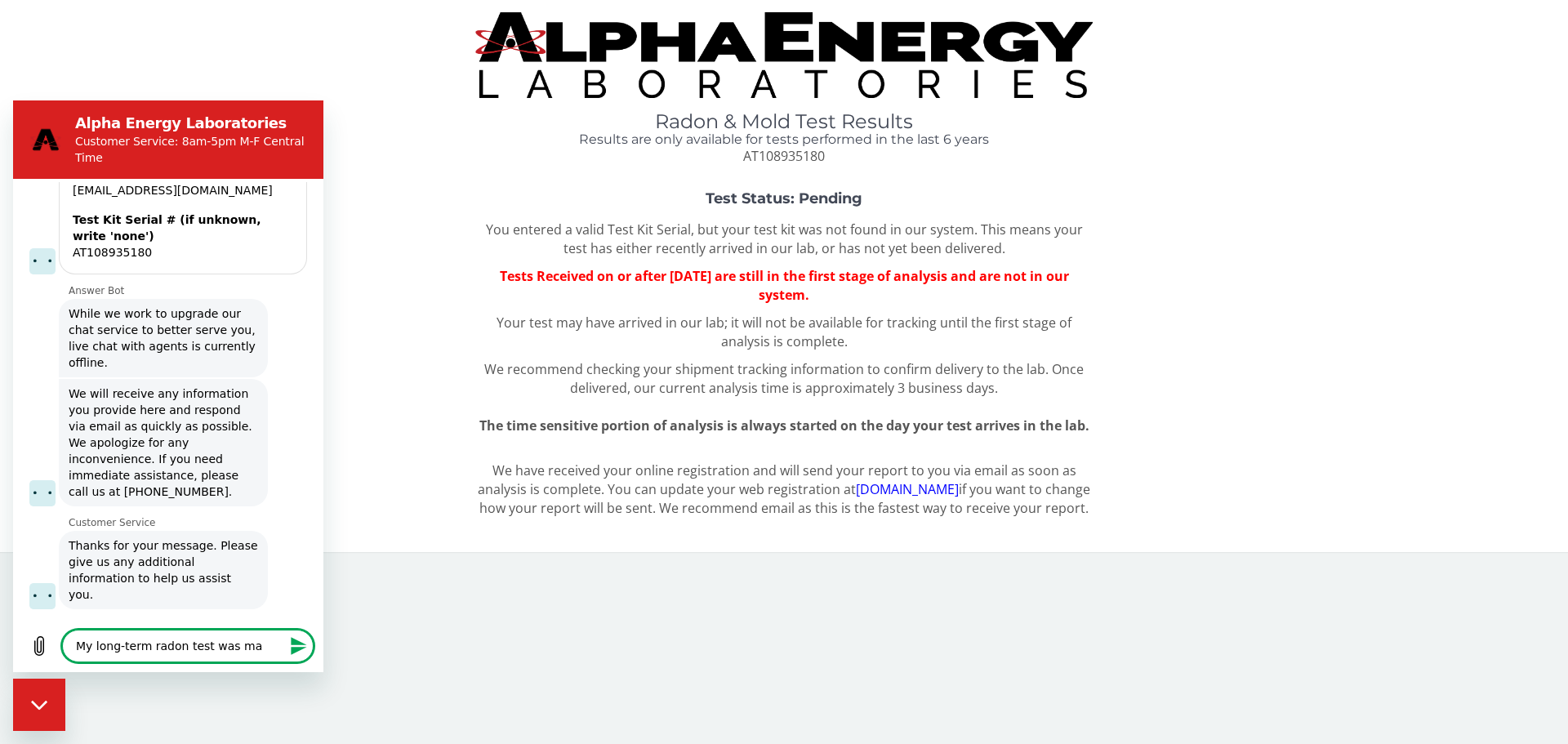
type textarea "x"
type textarea "My long-term radon test was mail"
type textarea "x"
type textarea "My long-term radon test was maile"
type textarea "x"
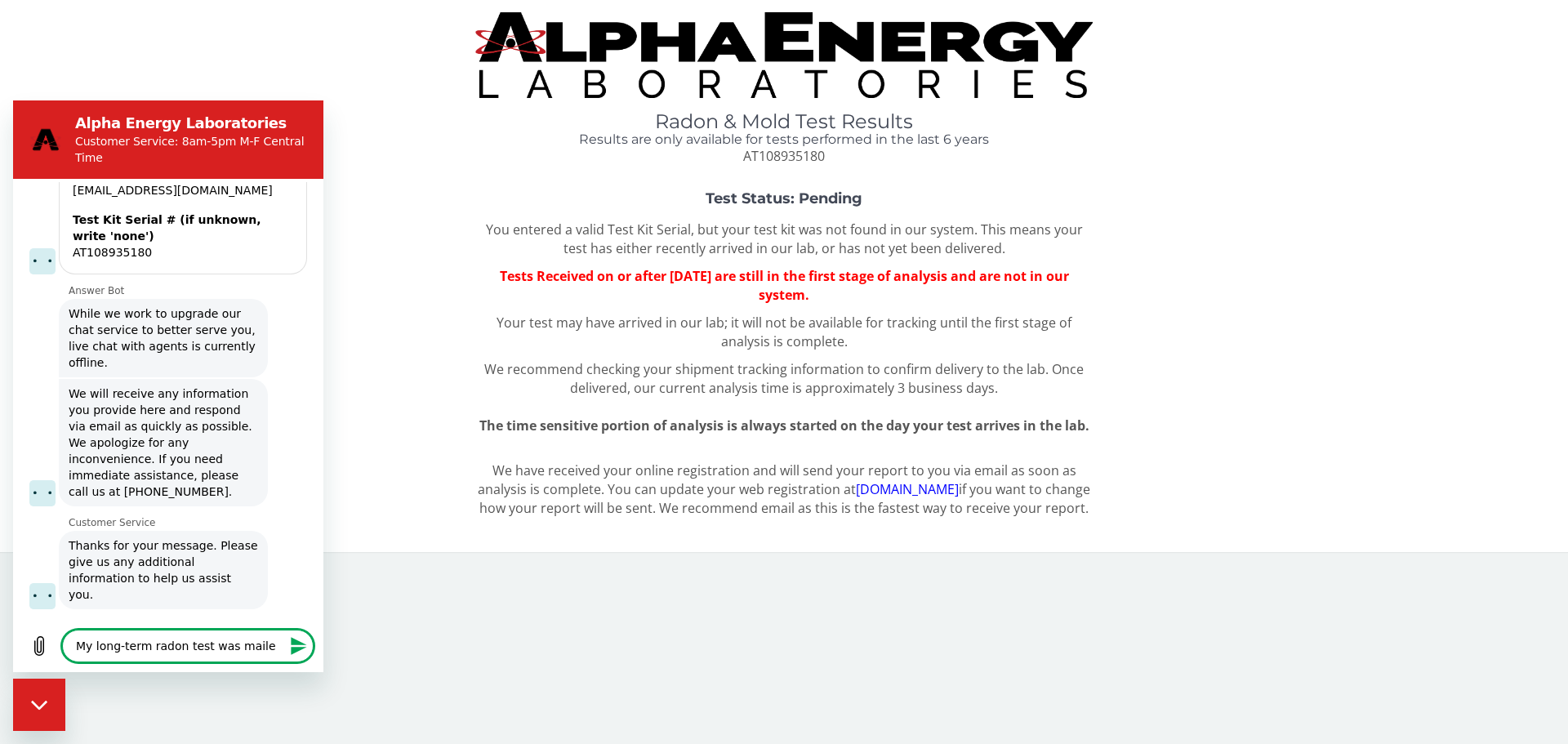
type textarea "My long-term radon test was mailed"
type textarea "x"
type textarea "My long-term radon test was mailed"
type textarea "x"
type textarea "My long-term radon test was mailed t"
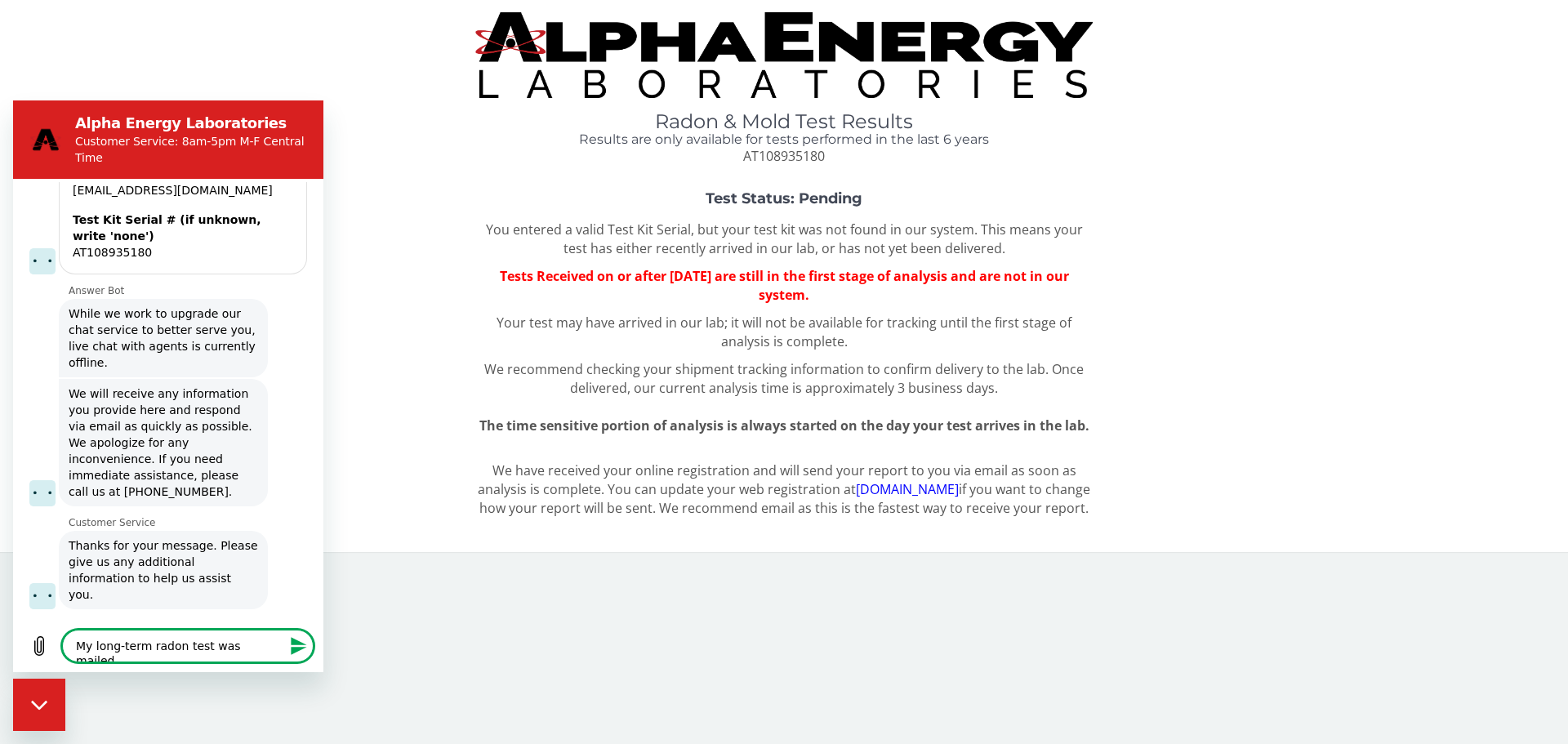
type textarea "x"
type textarea "My long-term radon test was mailed to"
type textarea "x"
type textarea "My long-term radon test was mailed to"
type textarea "x"
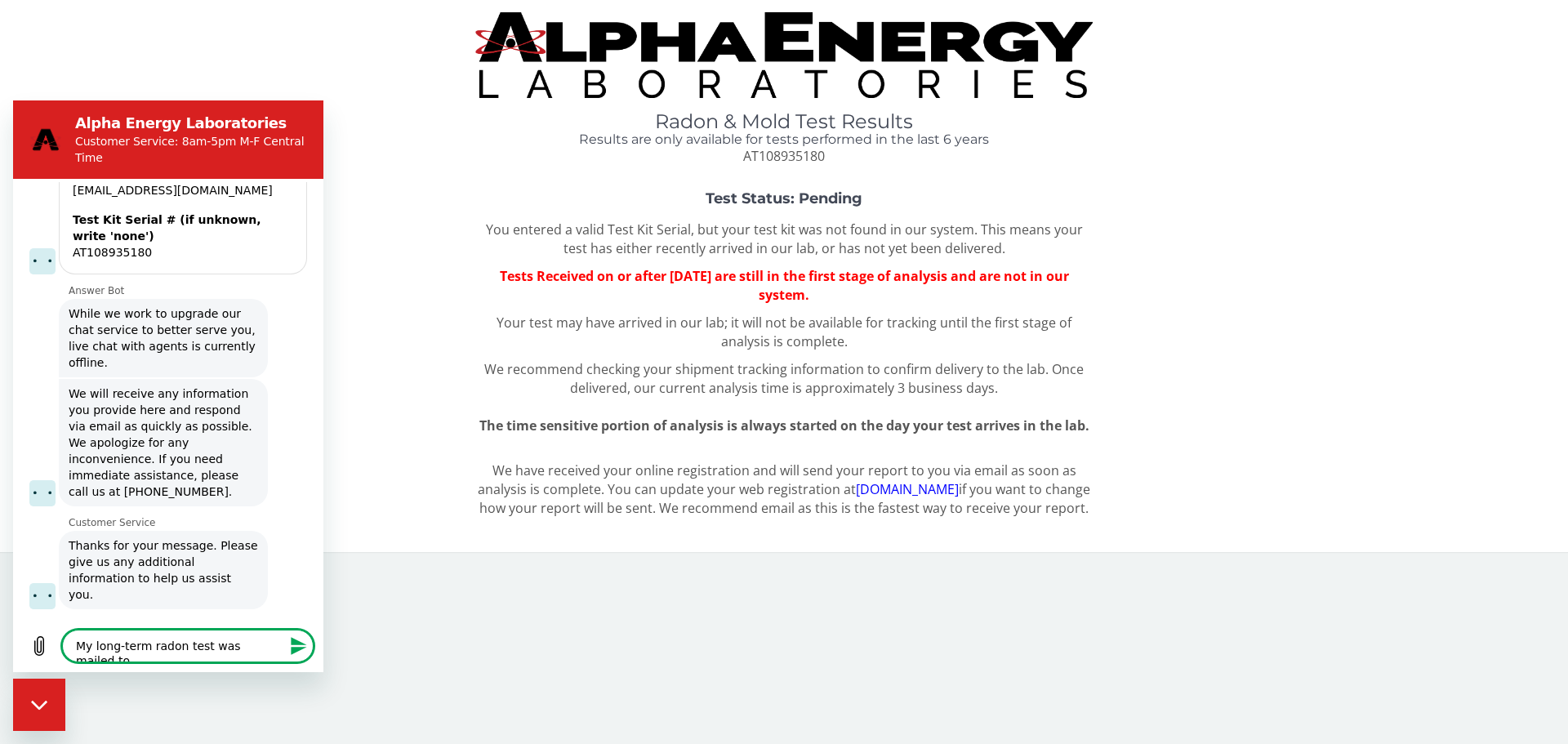
type textarea "My long-term radon test was mailed to y"
type textarea "x"
type textarea "My long-term radon test was mailed to yo"
type textarea "x"
type textarea "My long-term radon test was mailed to you"
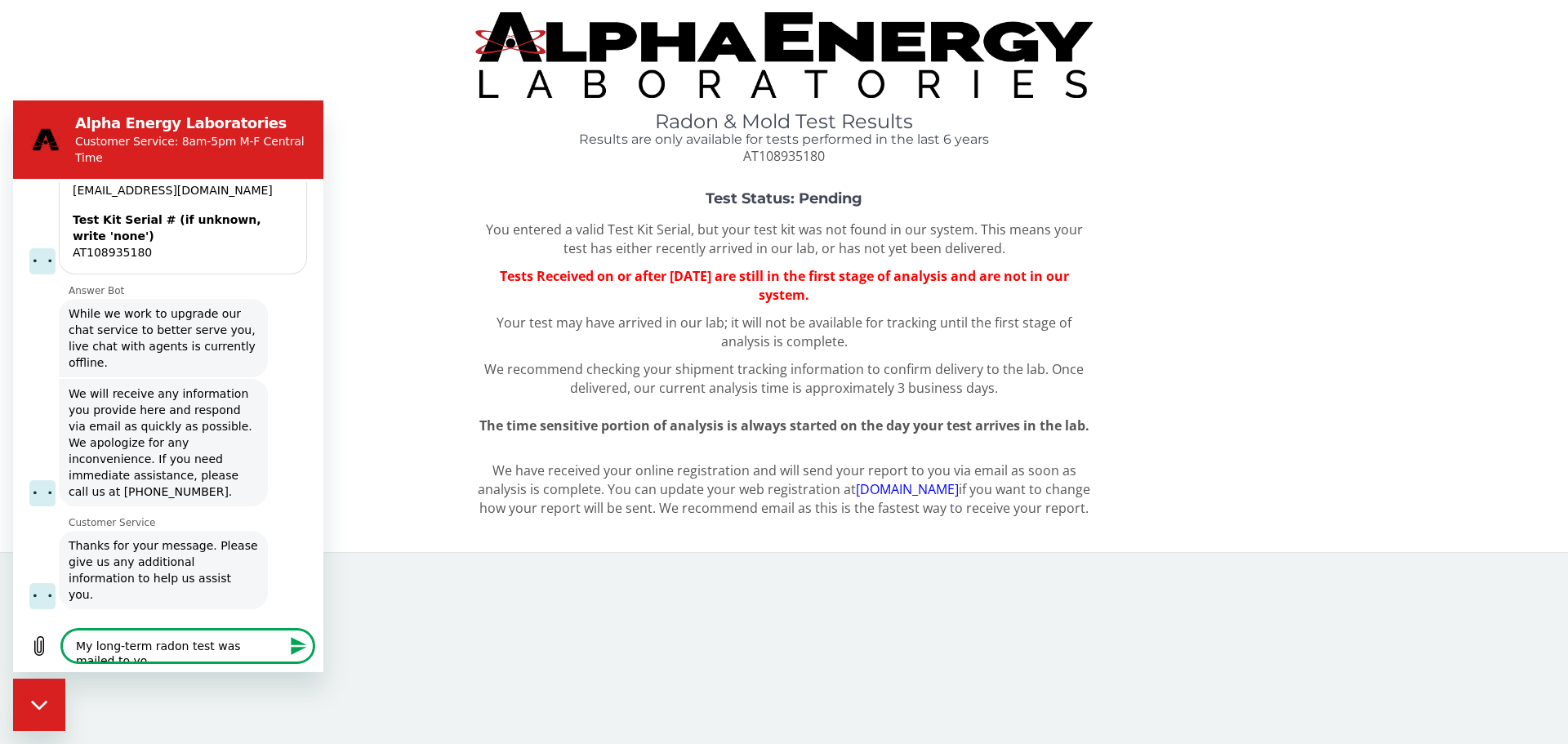
type textarea "x"
type textarea "My long-term radon test was mailed to you,"
type textarea "x"
type textarea "My long-term radon test was mailed to you,"
type textarea "x"
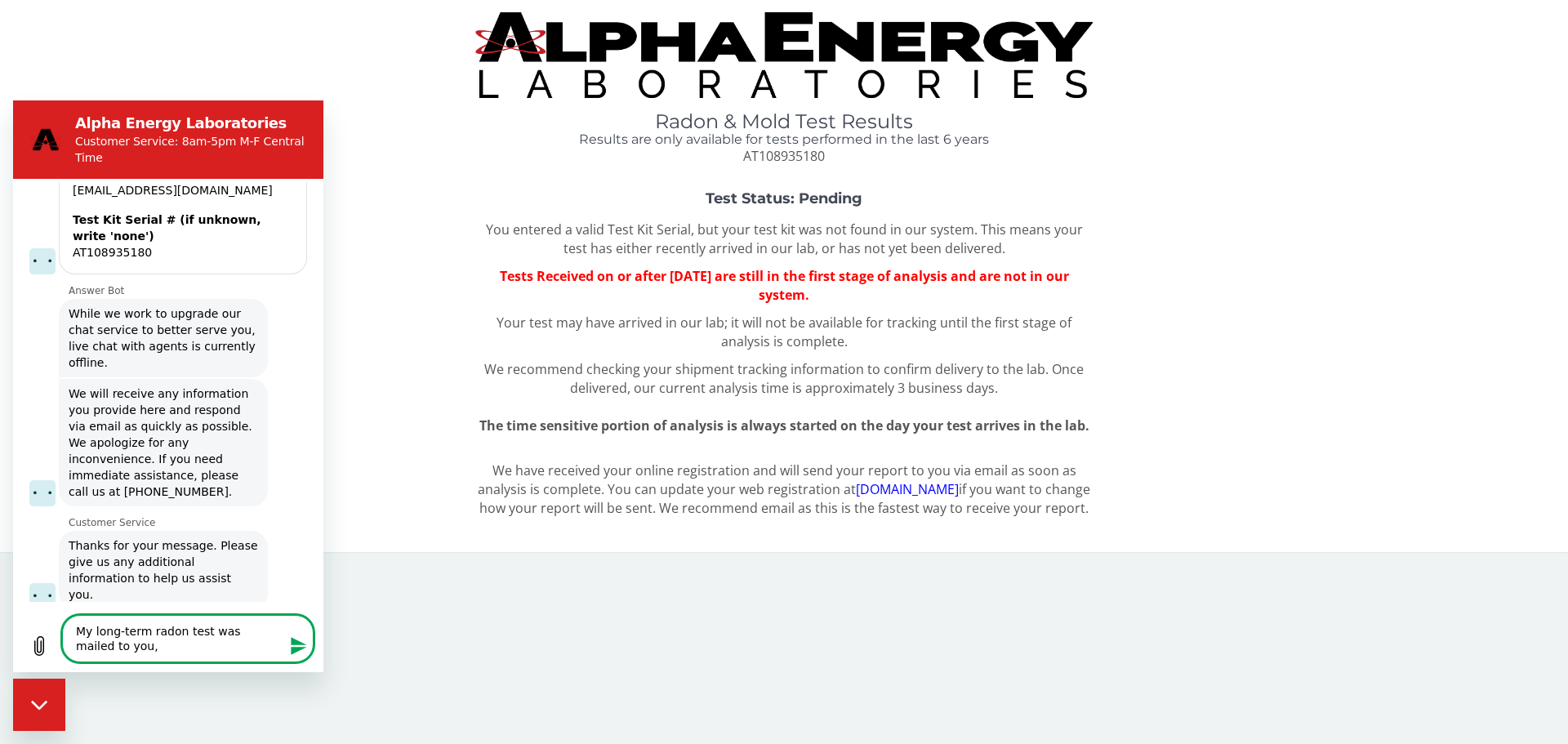
type textarea "My long-term radon test was mailed to you, w"
type textarea "x"
type textarea "My long-term radon test was mailed to you, wi"
type textarea "x"
type textarea "My long-term radon test was mailed to you, wit"
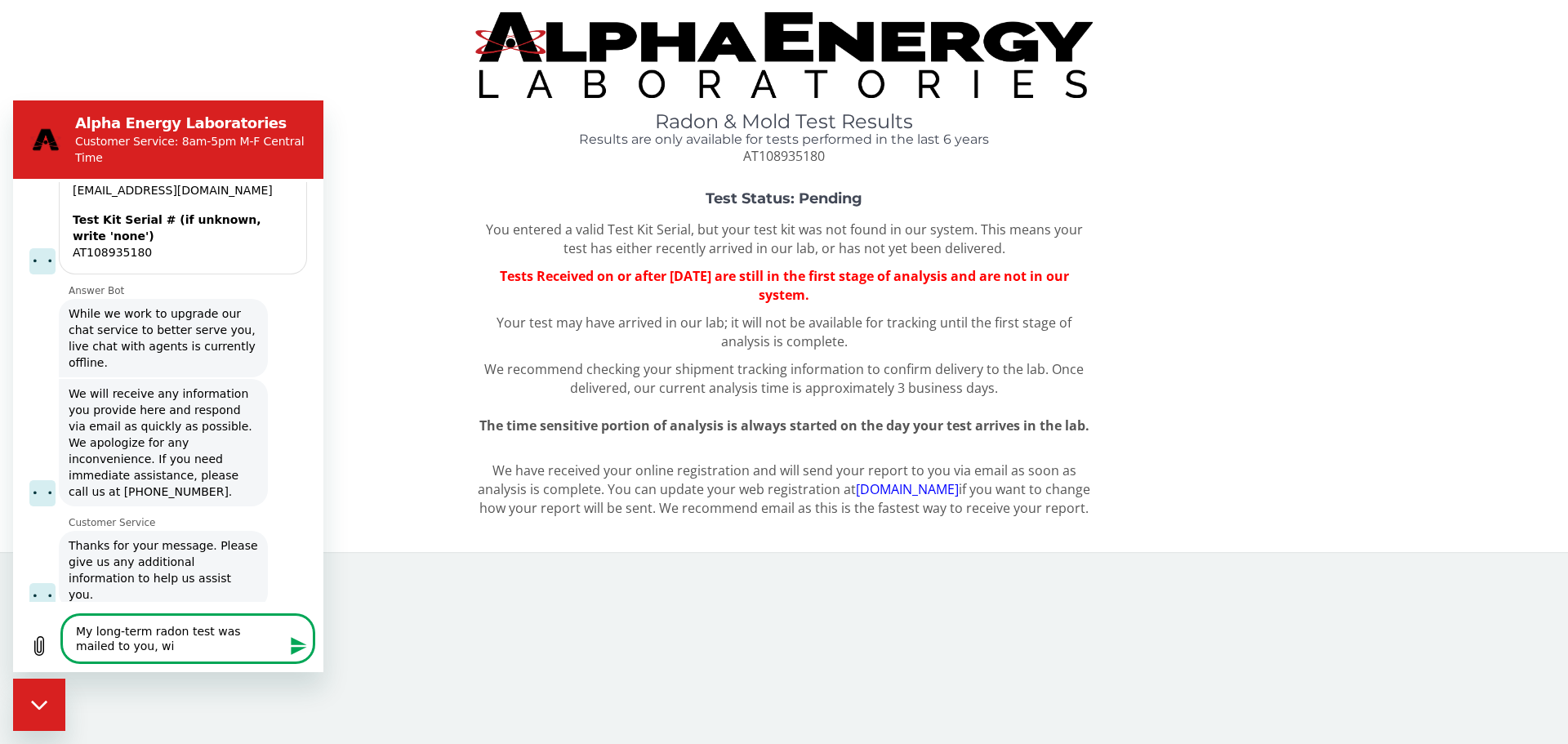
type textarea "x"
type textarea "My long-term radon test was mailed to you, with"
type textarea "x"
type textarea "My long-term radon test was mailed to you, with"
type textarea "x"
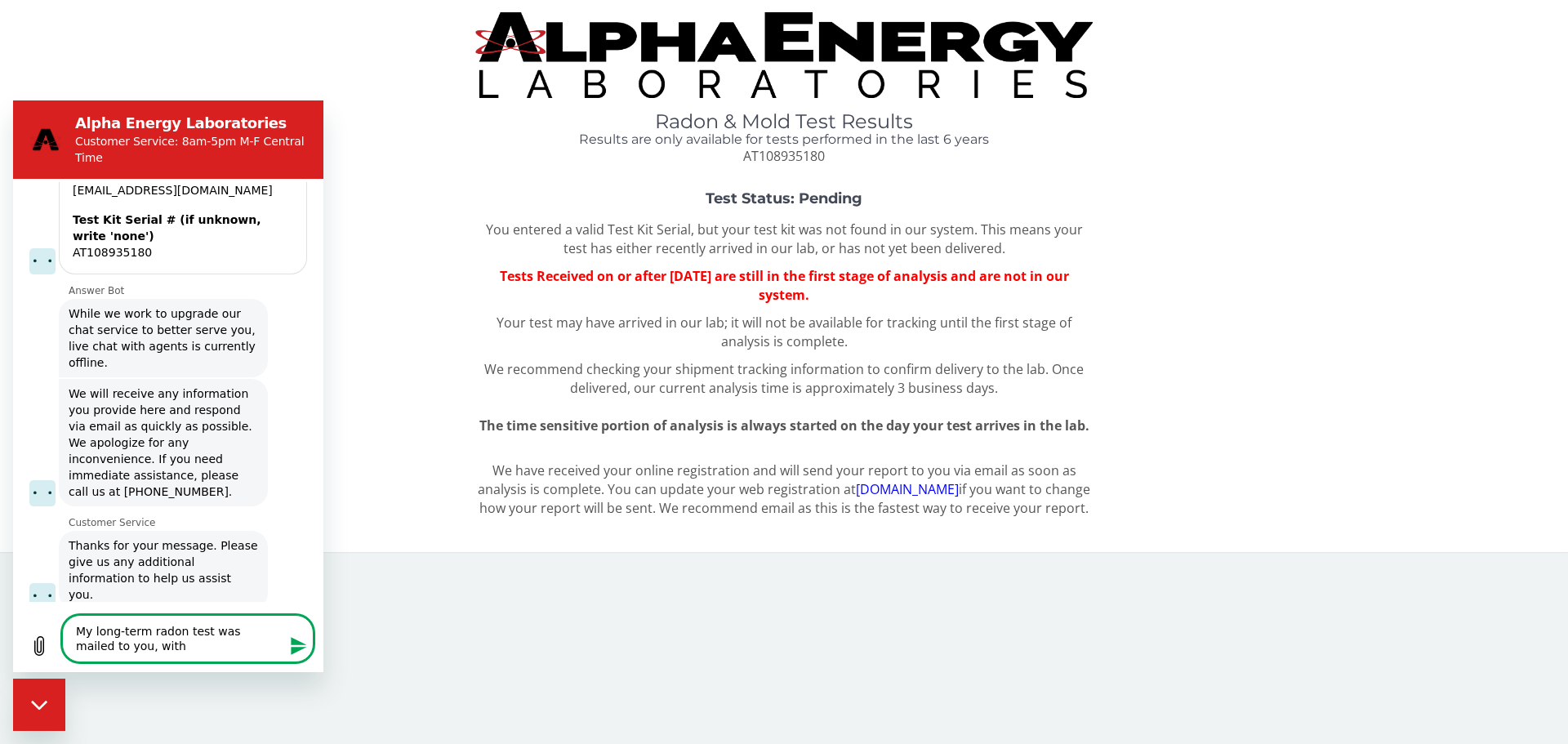
type textarea "My long-term radon test was mailed to you, with"
type textarea "x"
type textarea "My long-term radon test was mailed to you, wit"
type textarea "x"
type textarea "My long-term radon test was mailed to you, wi"
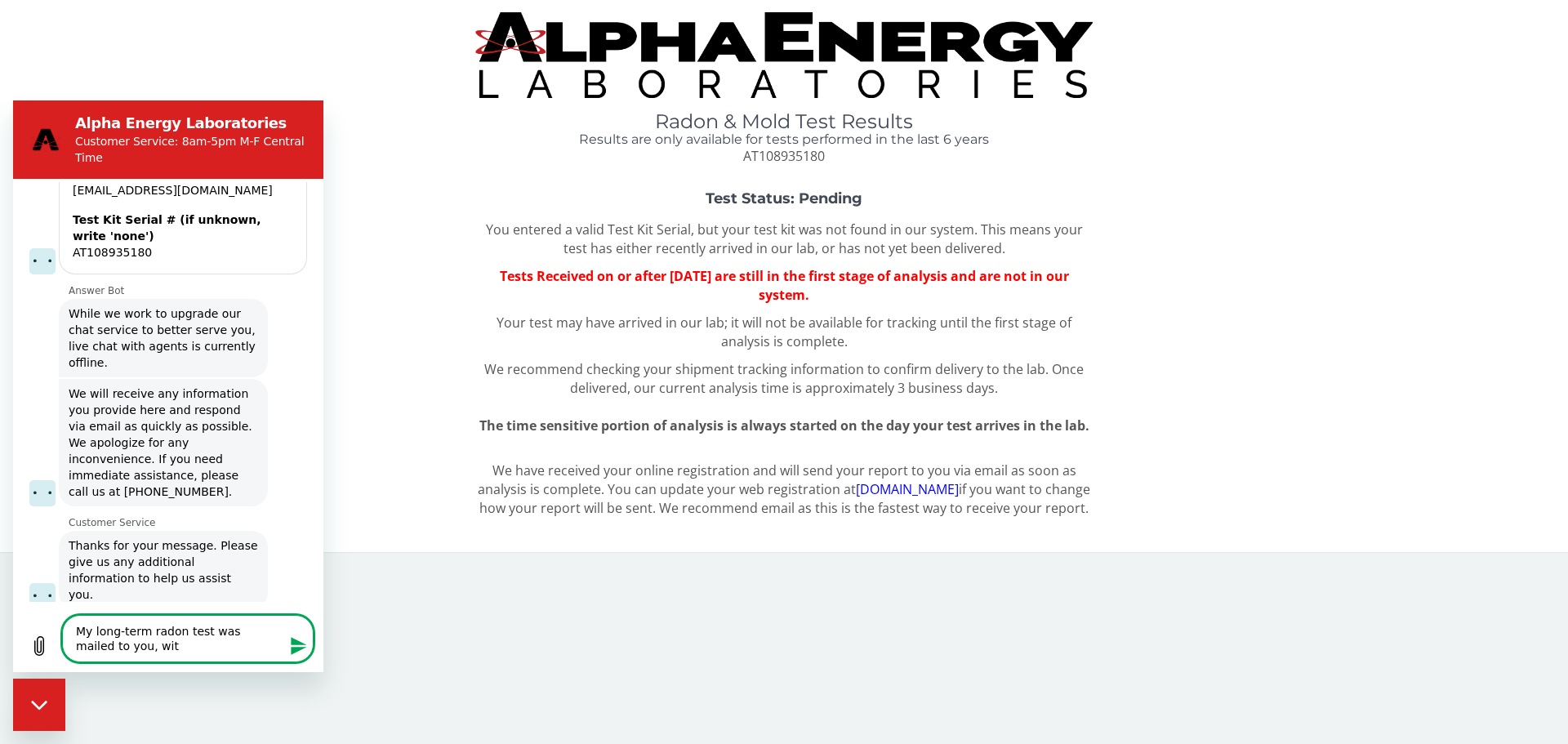
type textarea "x"
type textarea "My long-term radon test was mailed to you, w"
type textarea "x"
type textarea "My long-term radon test was mailed to you,"
type textarea "x"
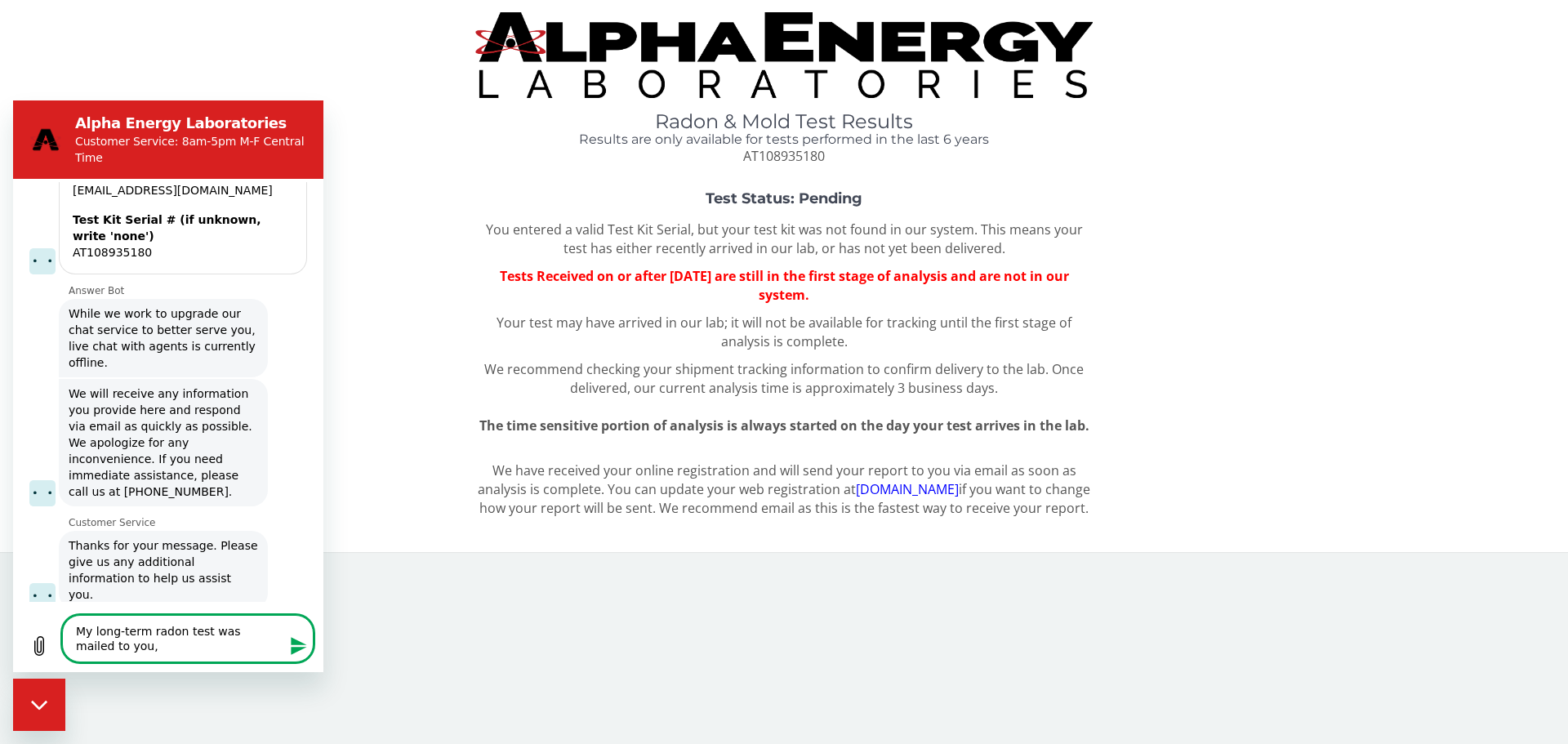
type textarea "My long-term radon test was mailed to you,"
type textarea "x"
type textarea "My long-term radon test was mailed to you"
type textarea "x"
type textarea "My long-term radon test was mailed to yo"
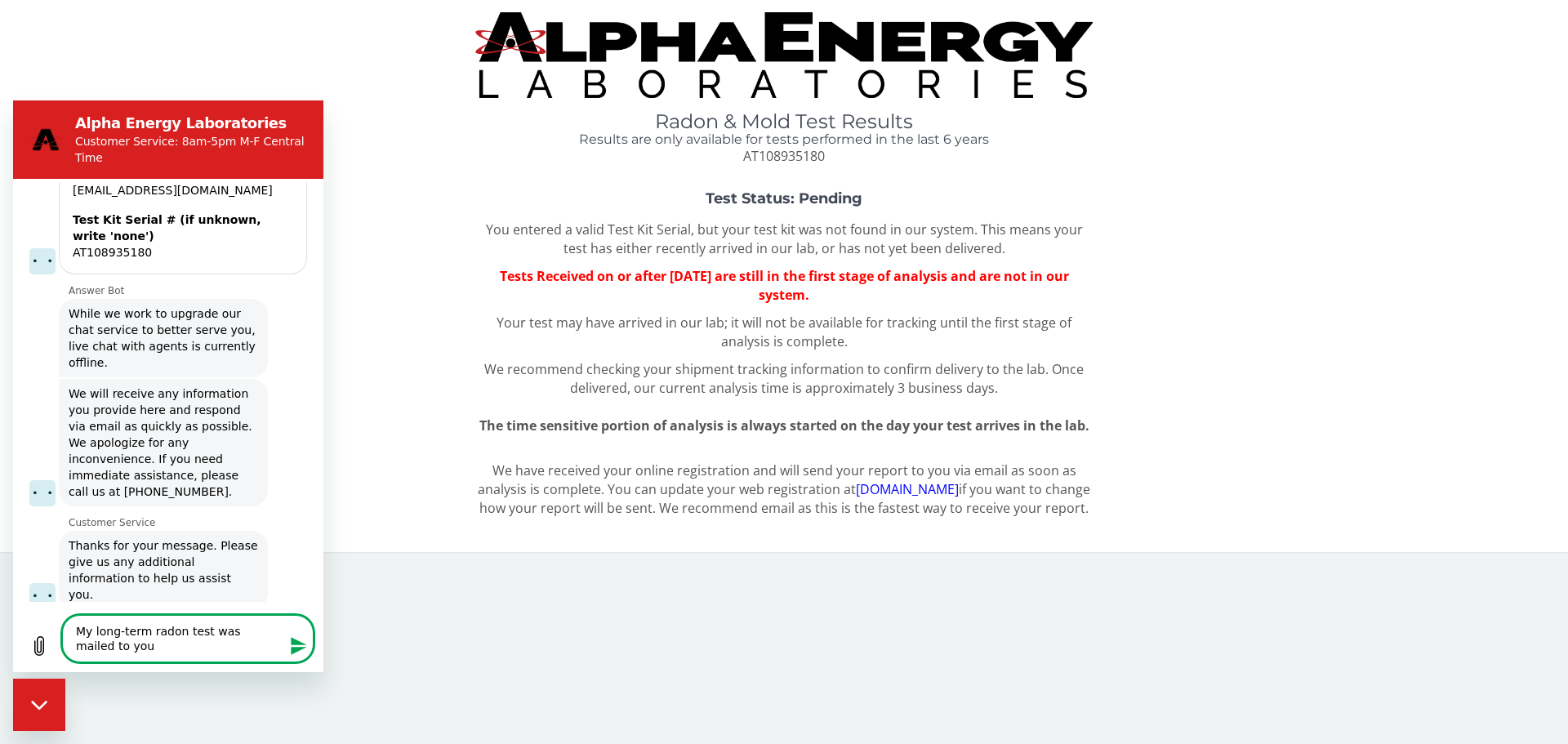
type textarea "x"
type textarea "My long-term radon test was mailed to y"
type textarea "x"
type textarea "My long-term radon test was mailed to"
type textarea "x"
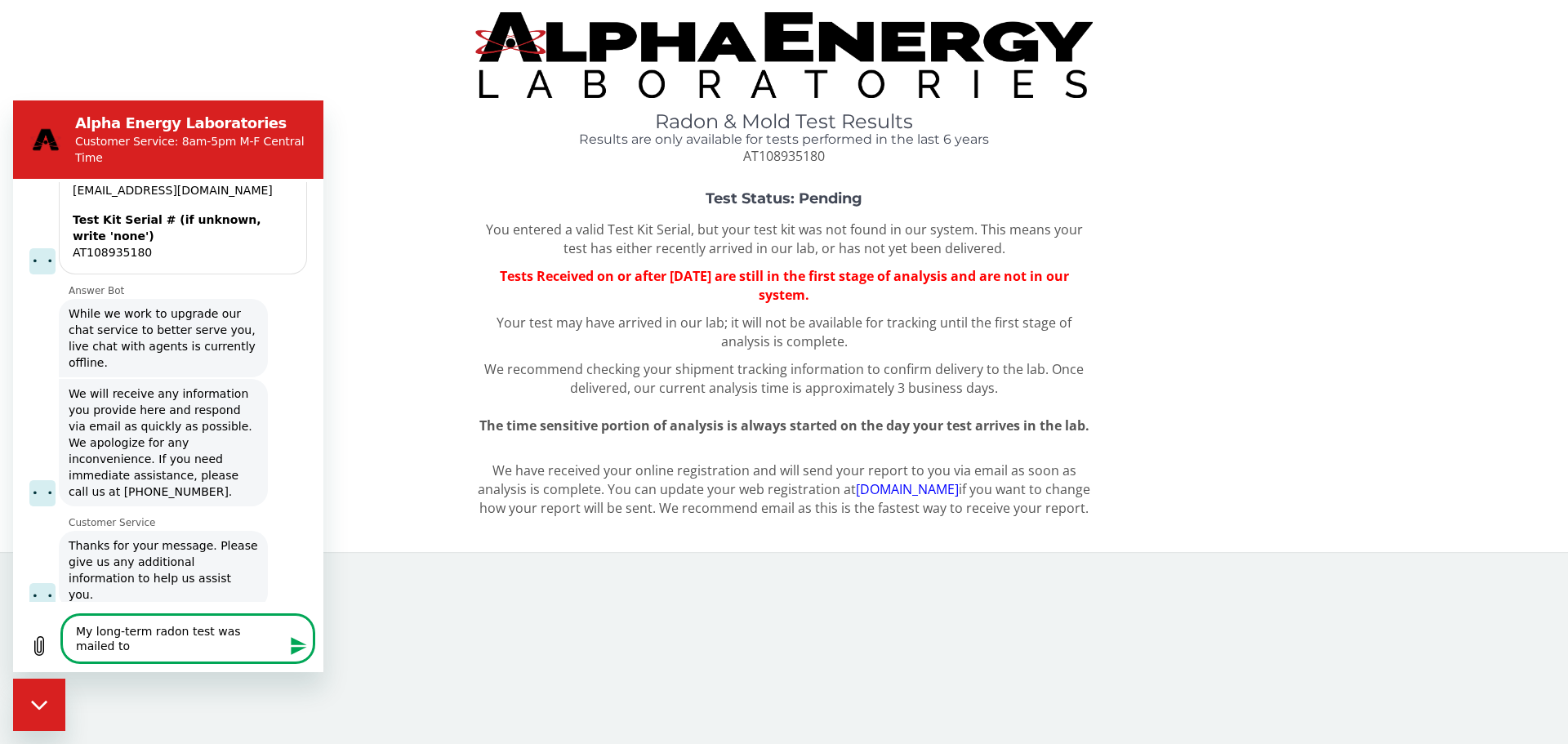
type textarea "My long-term radon test was mailed to"
type textarea "x"
type textarea "My long-term radon test was mailed t"
type textarea "x"
type textarea "My long-term radon test was mailed"
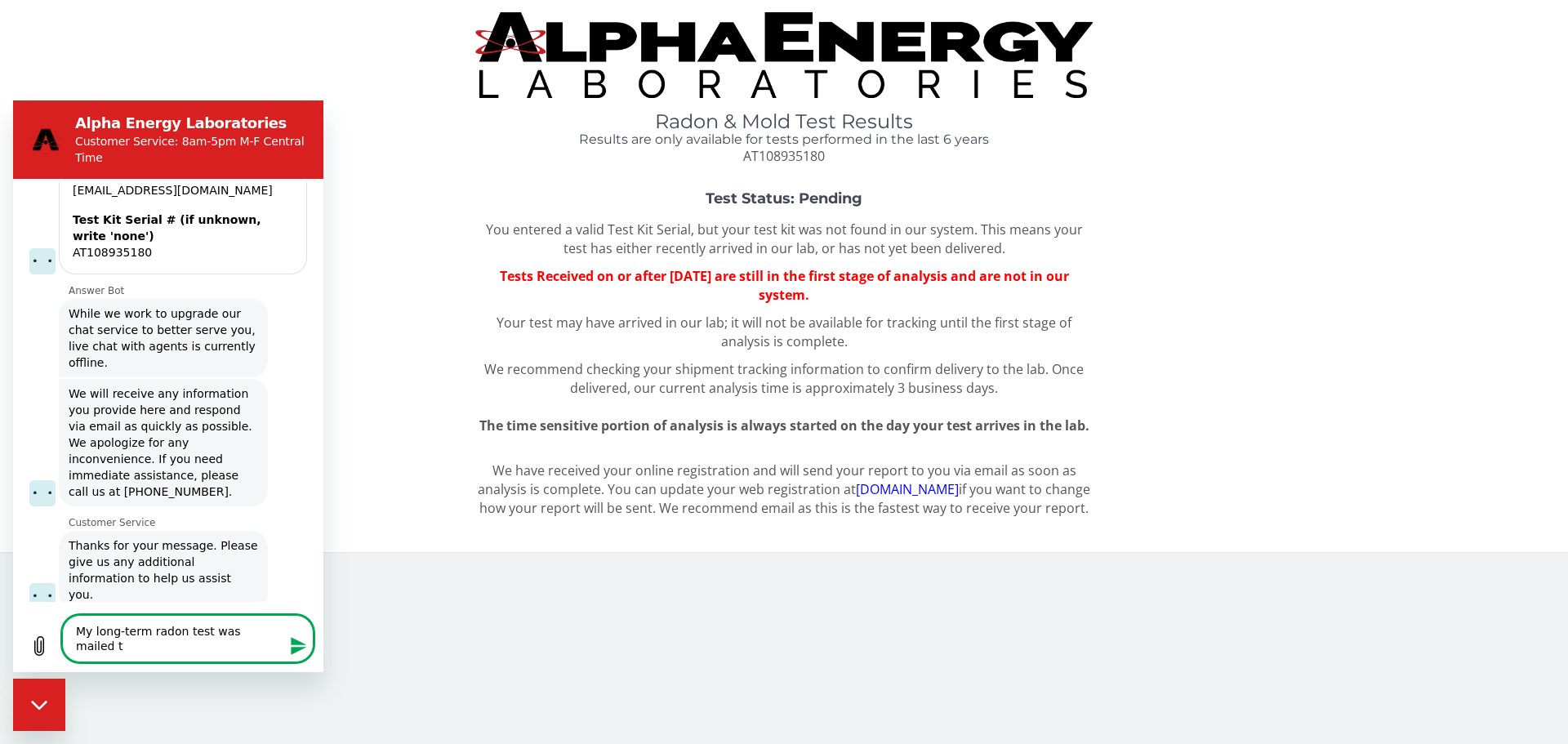
type textarea "x"
type textarea "My long-term radon test was mailed"
type textarea "x"
type textarea "My long-term radon test was maile"
type textarea "x"
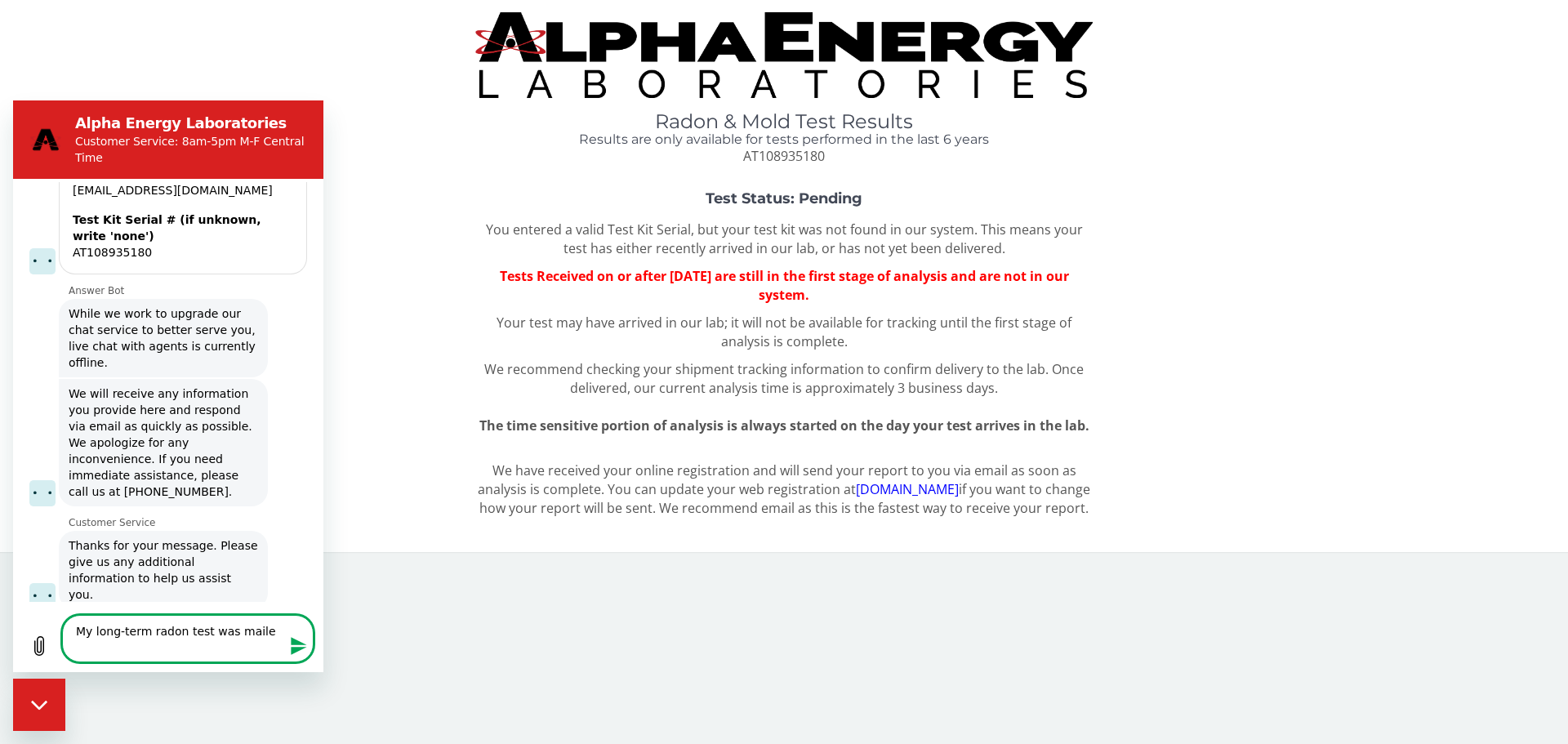
type textarea "My long-term radon test was mail"
type textarea "x"
type textarea "My long-term radon test was mai"
type textarea "x"
type textarea "My long-term radon test was ma"
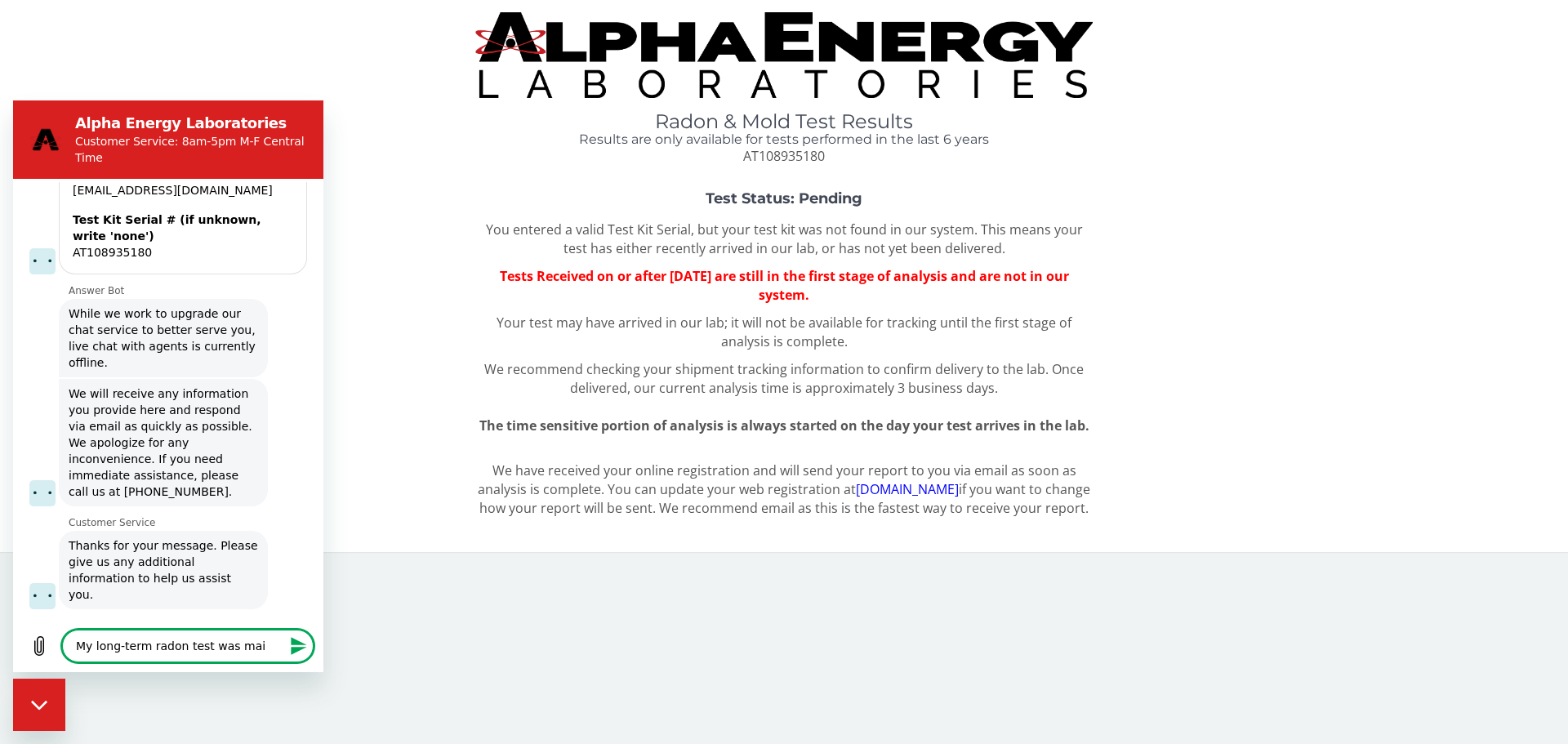
type textarea "x"
type textarea "My long-term radon test was m"
type textarea "x"
type textarea "My long-term radon test was"
type textarea "x"
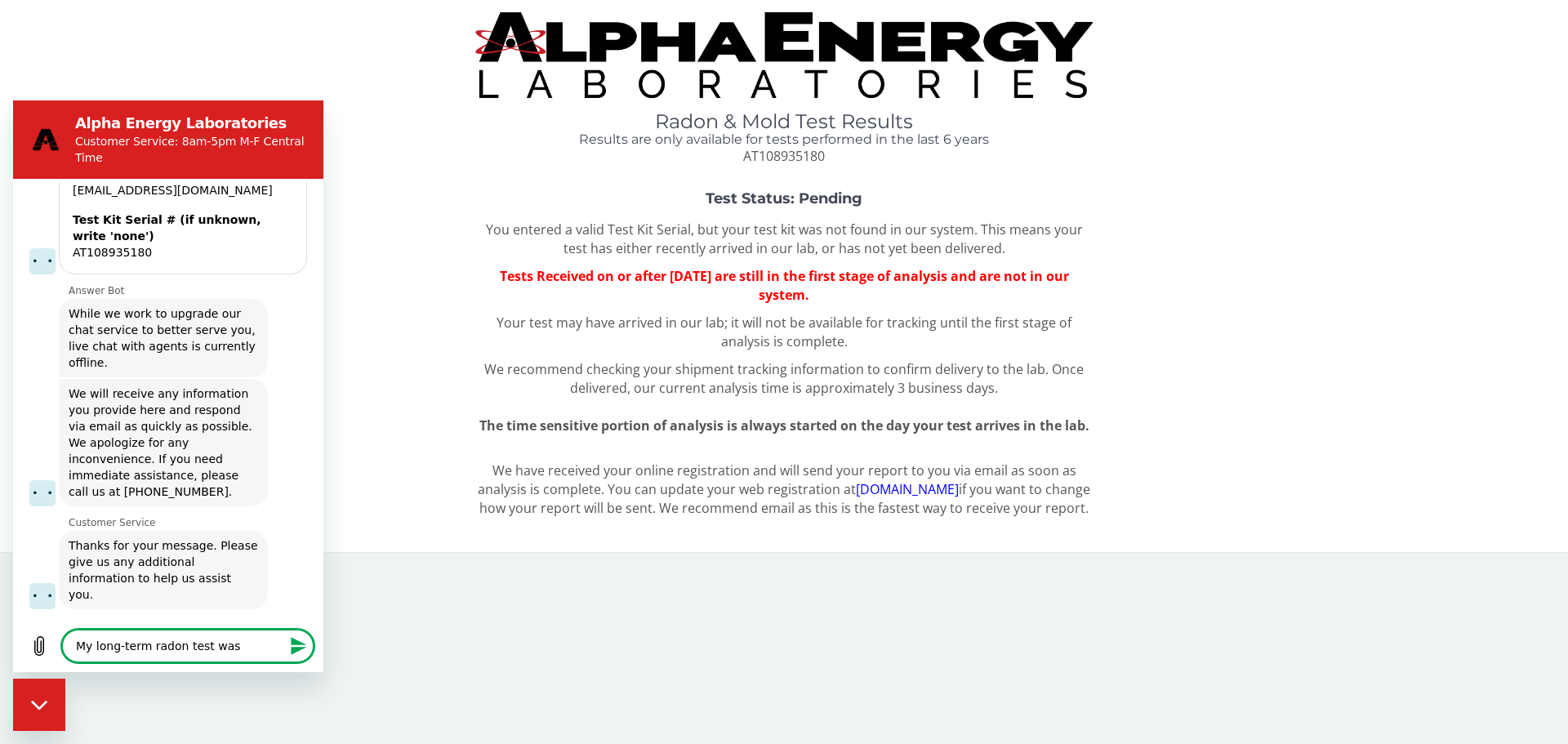
type textarea "My long-term radon test was"
type textarea "x"
type textarea "My long-term radon test wa"
type textarea "x"
type textarea "My long-term radon test w"
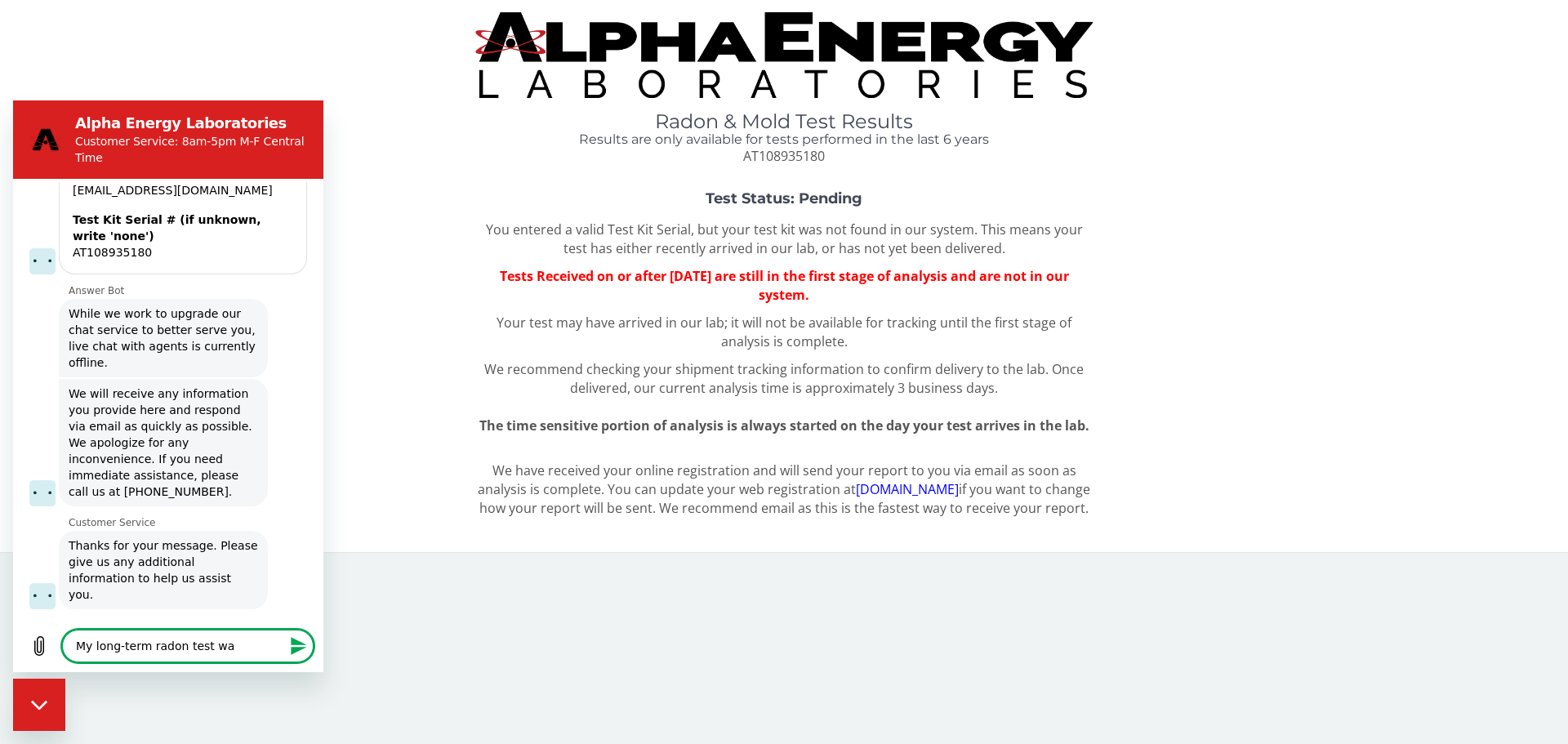
type textarea "x"
type textarea "My long-term radon test"
type textarea "x"
type textarea "My long-term radon test"
type textarea "x"
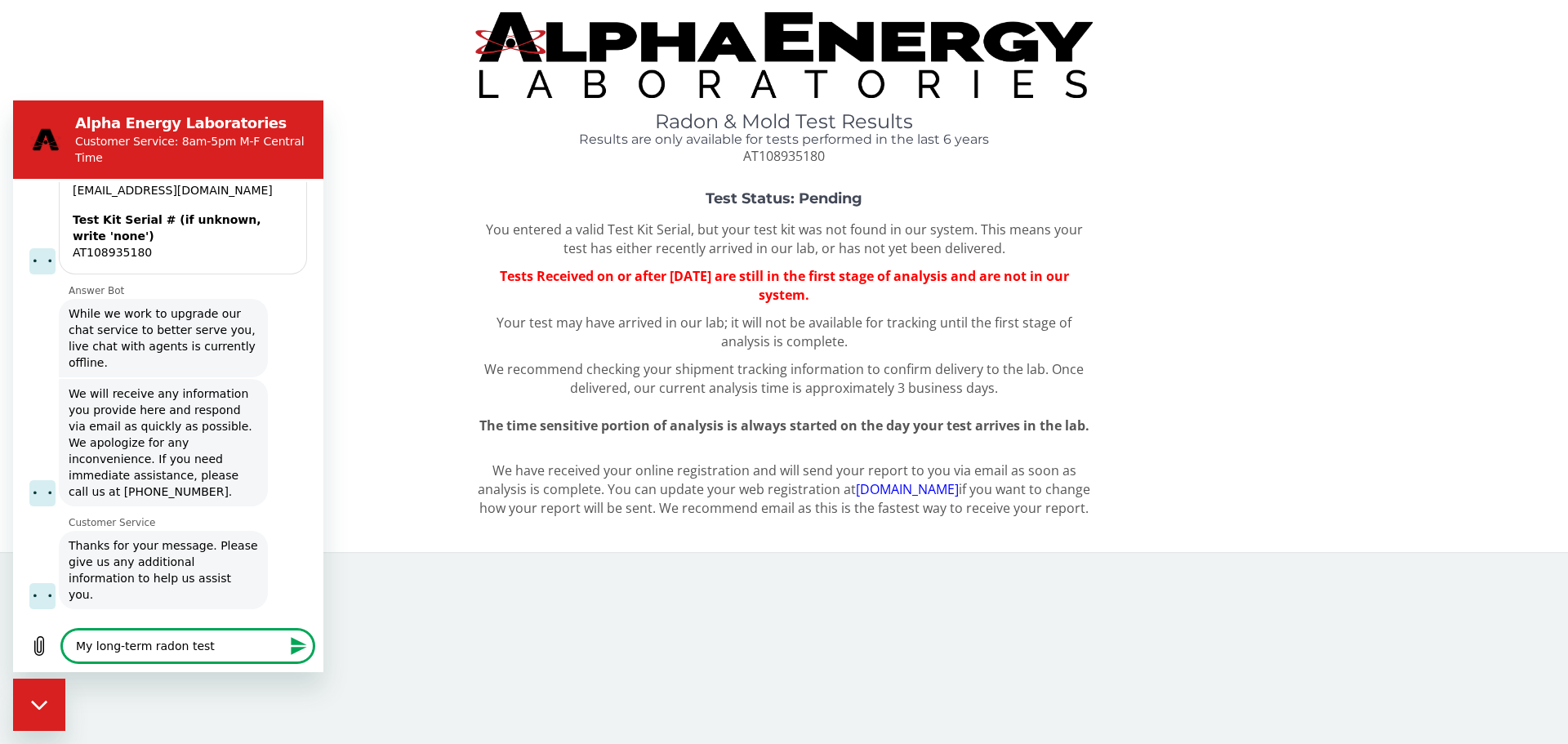
type textarea "My long-term [PERSON_NAME]"
type textarea "x"
type textarea "My long-term radon test"
type textarea "x"
type textarea "My long-term radon test"
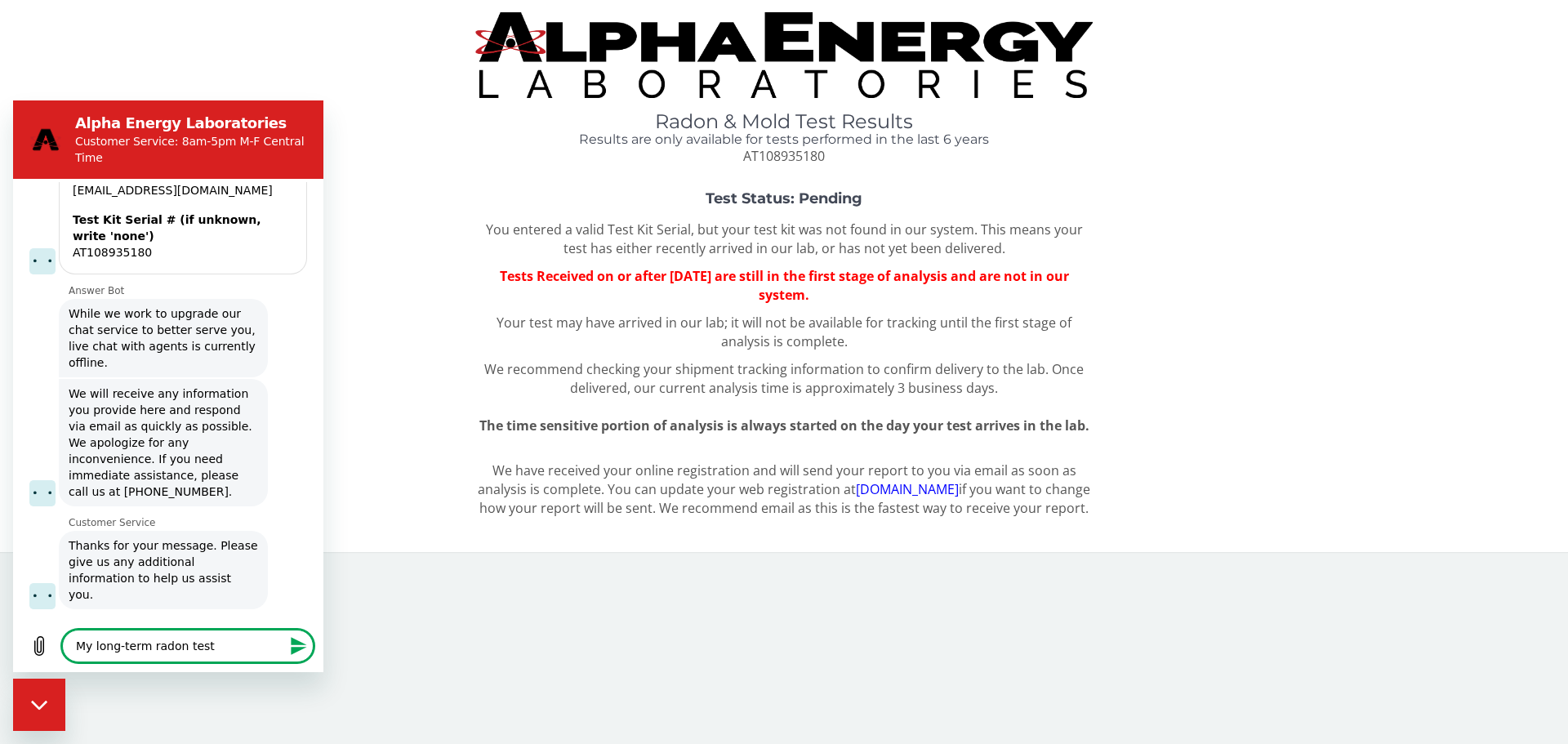
type textarea "x"
type textarea "My long-term radon test w"
type textarea "x"
type textarea "My long-term radon test wa"
type textarea "x"
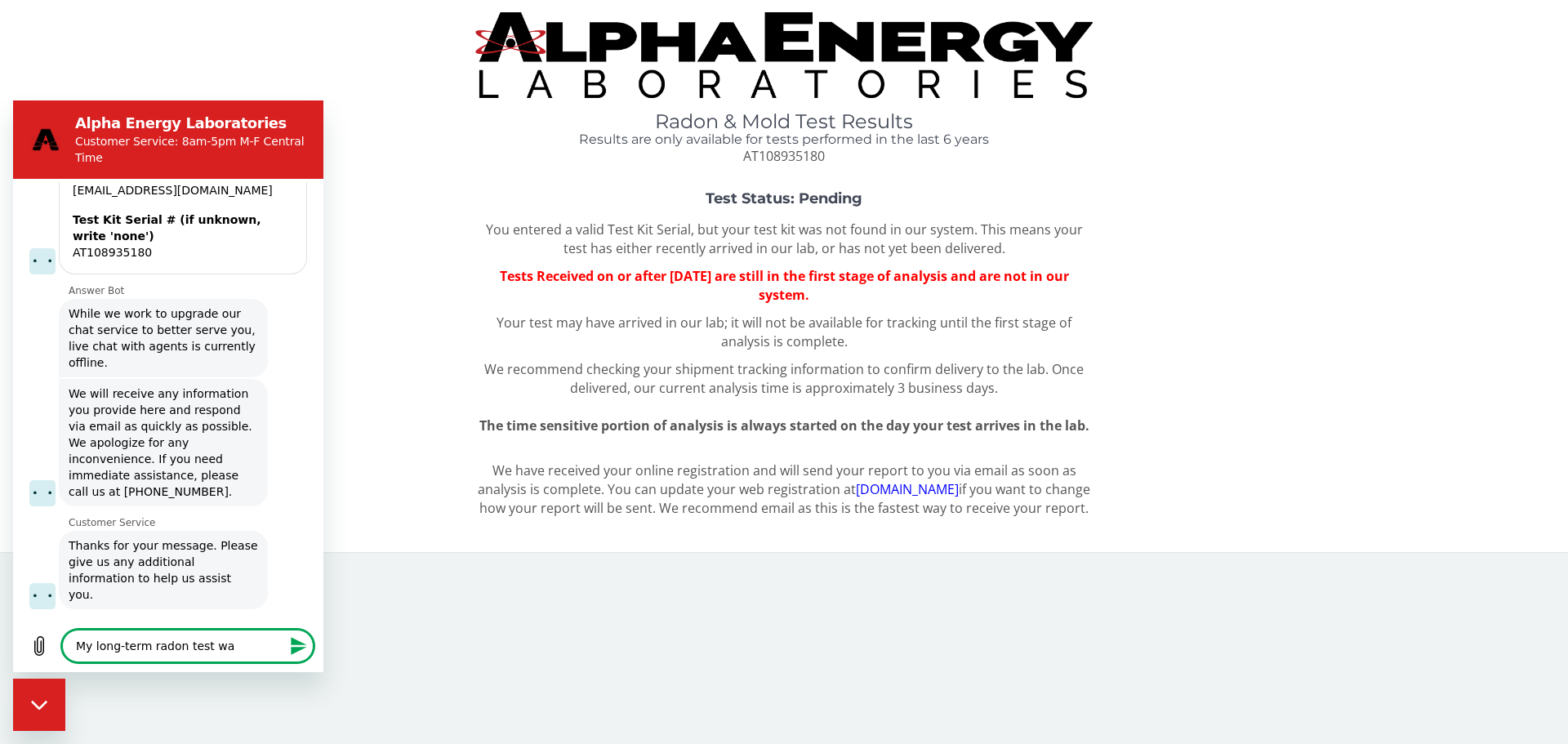
type textarea "My long-term radon test was"
type textarea "x"
type textarea "My long-term radon test was"
type textarea "x"
type textarea "My long-term radon test was r"
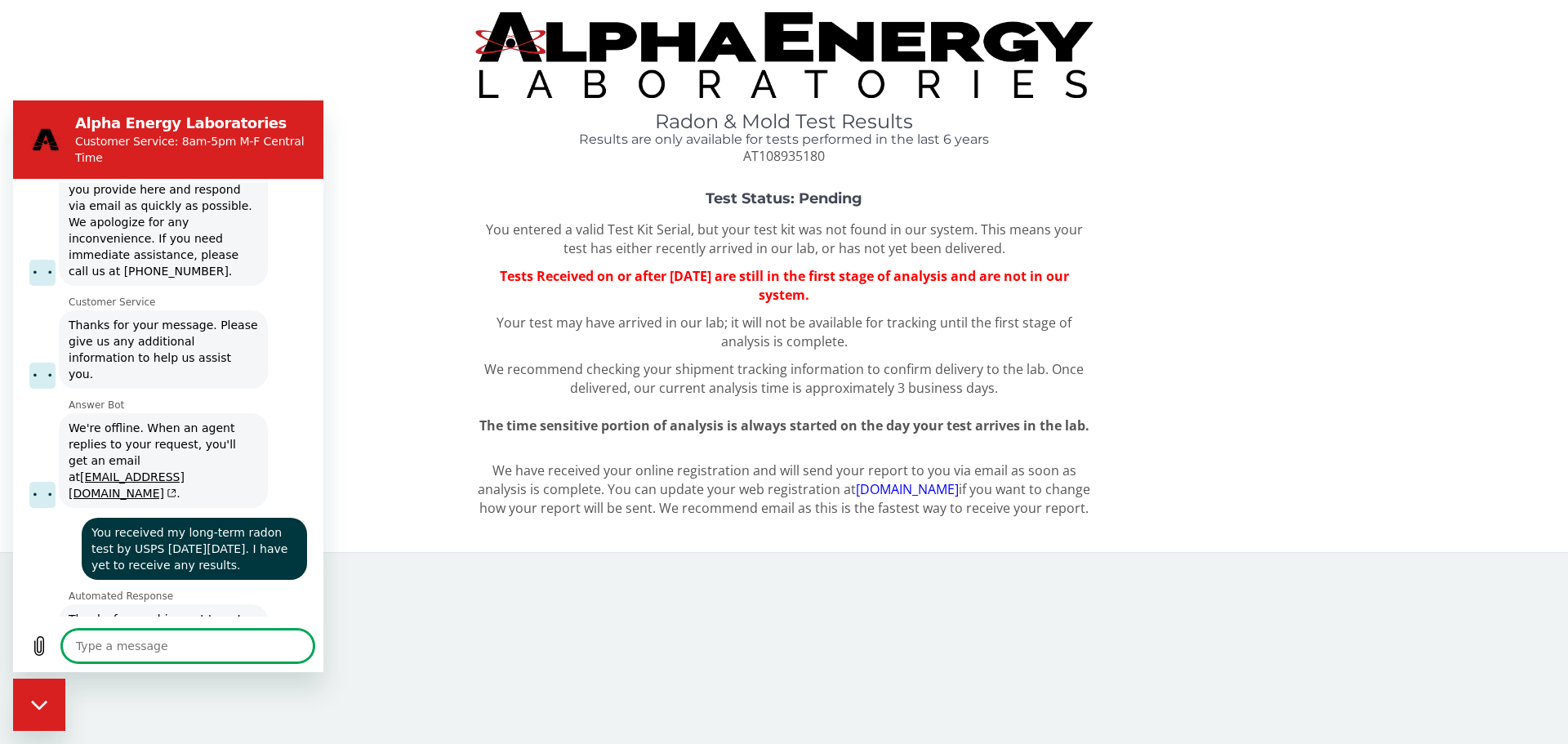
scroll to position [1146, 0]
paste textarea "Hello [PERSON_NAME], Your item was delivered to an individual at the address at…"
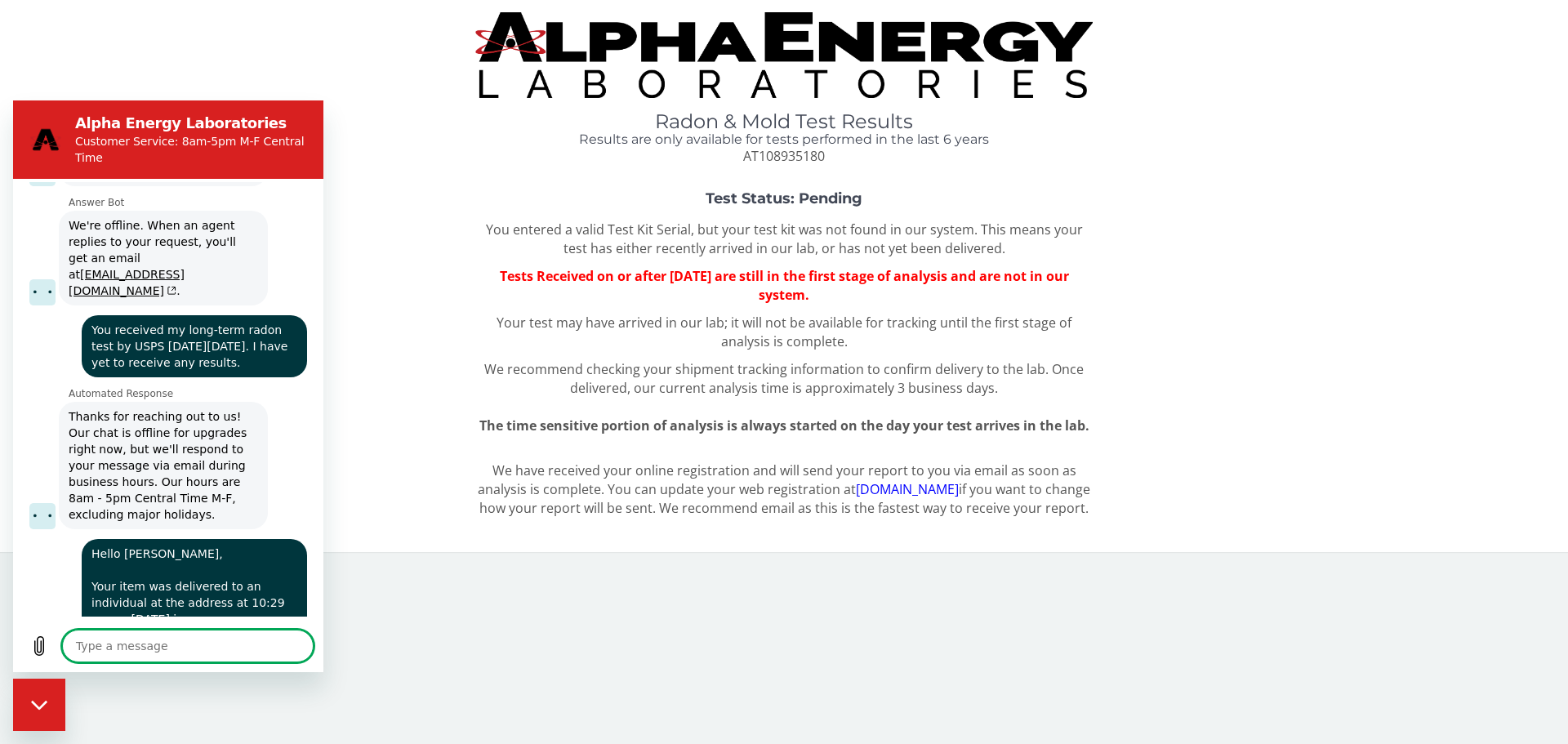
scroll to position [1349, 0]
click at [123, 644] on textarea at bounding box center [187, 645] width 252 height 32
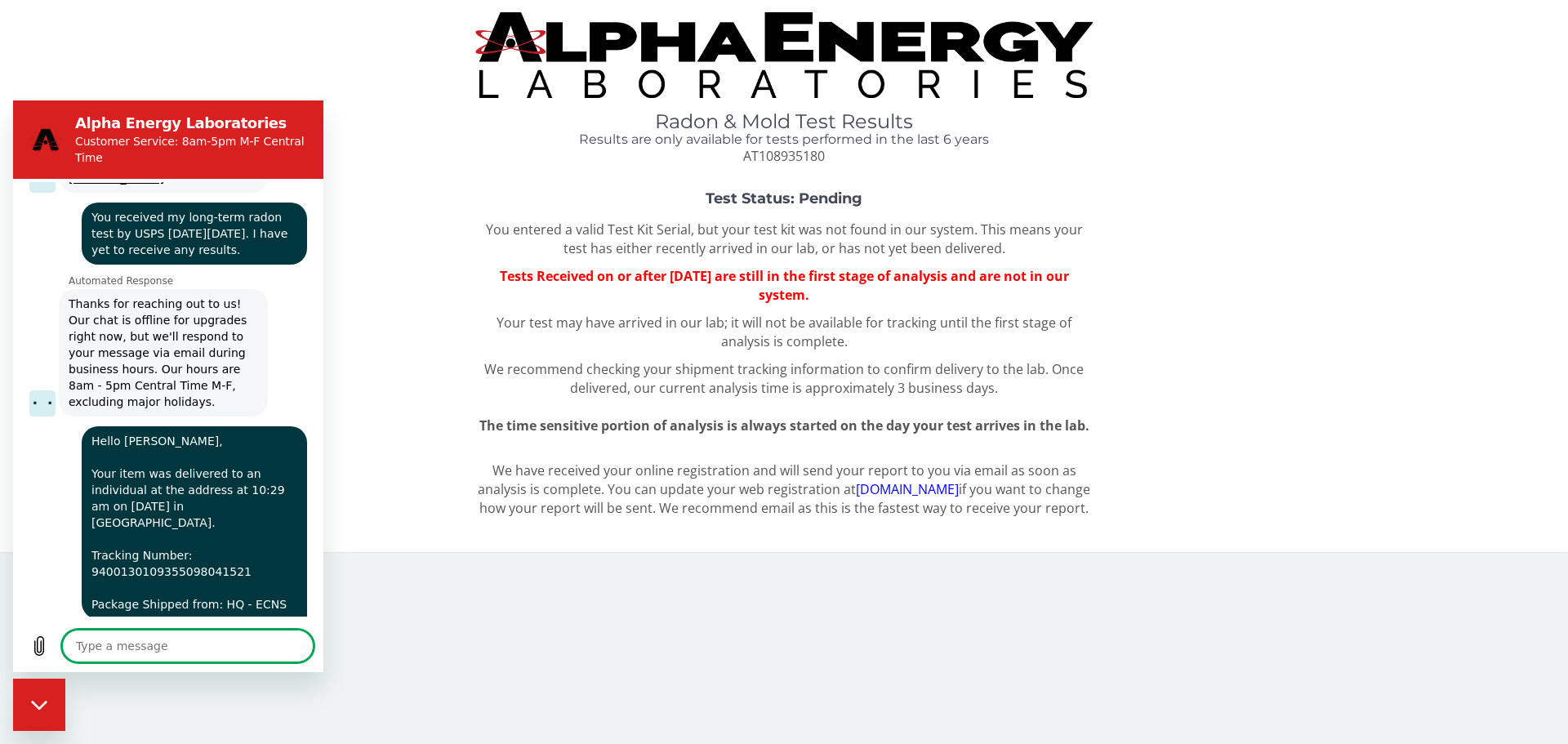
scroll to position [1462, 0]
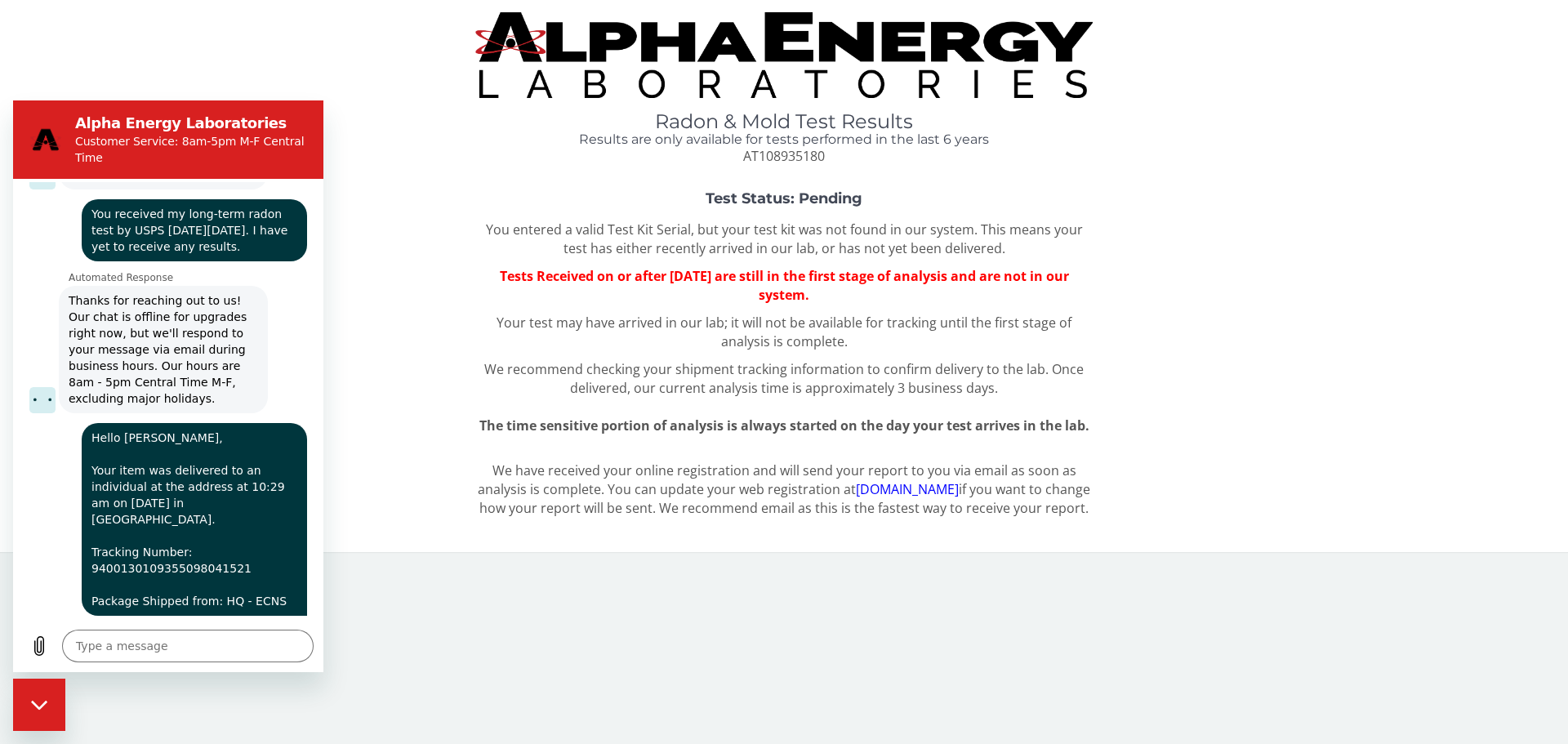
click at [206, 53] on div "Radon & Mold Test Results Results are only available for tests performed in the…" at bounding box center [784, 89] width 1544 height 153
